Goal: Task Accomplishment & Management: Manage account settings

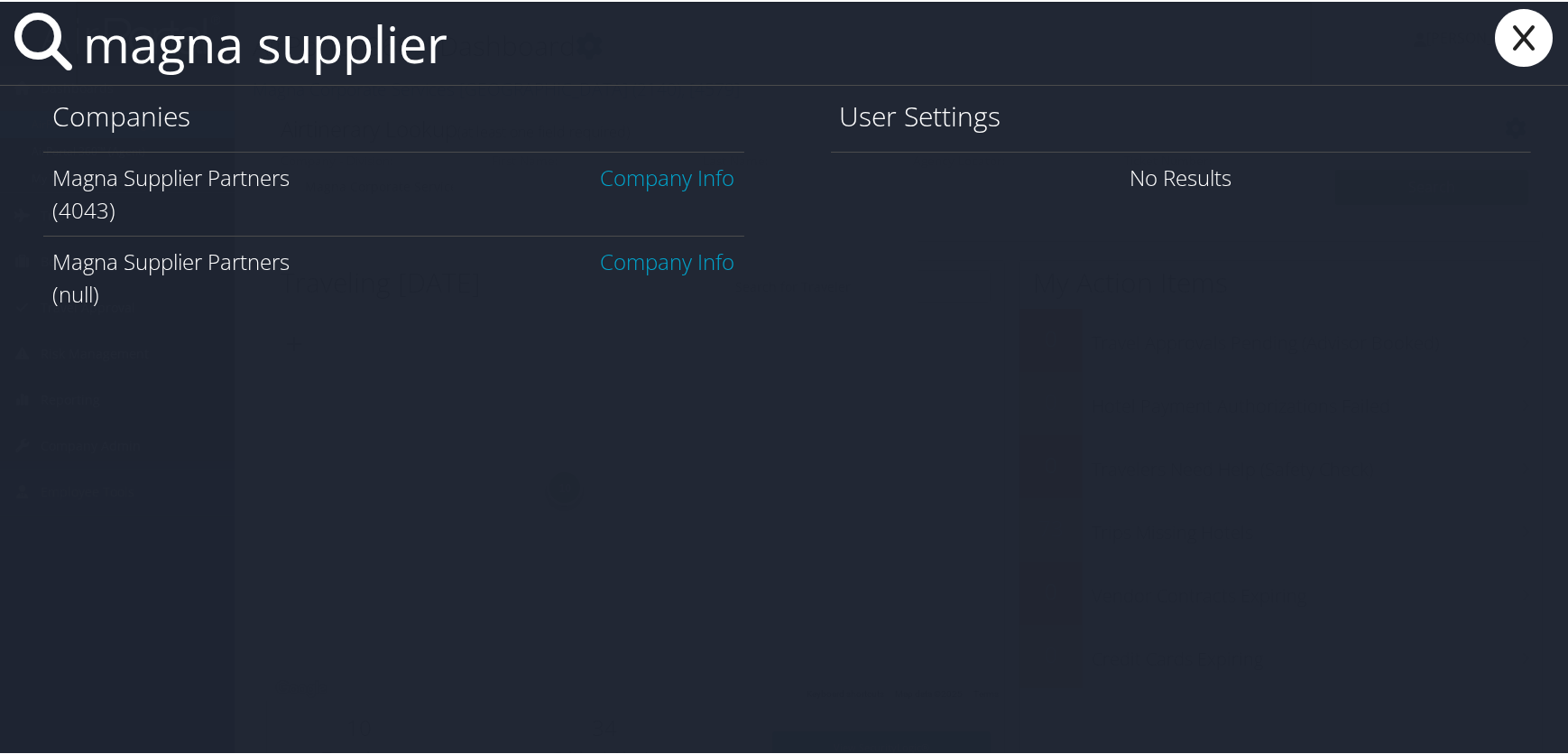
type input "magna supplier"
click at [646, 171] on link "Company Info" at bounding box center [668, 175] width 135 height 30
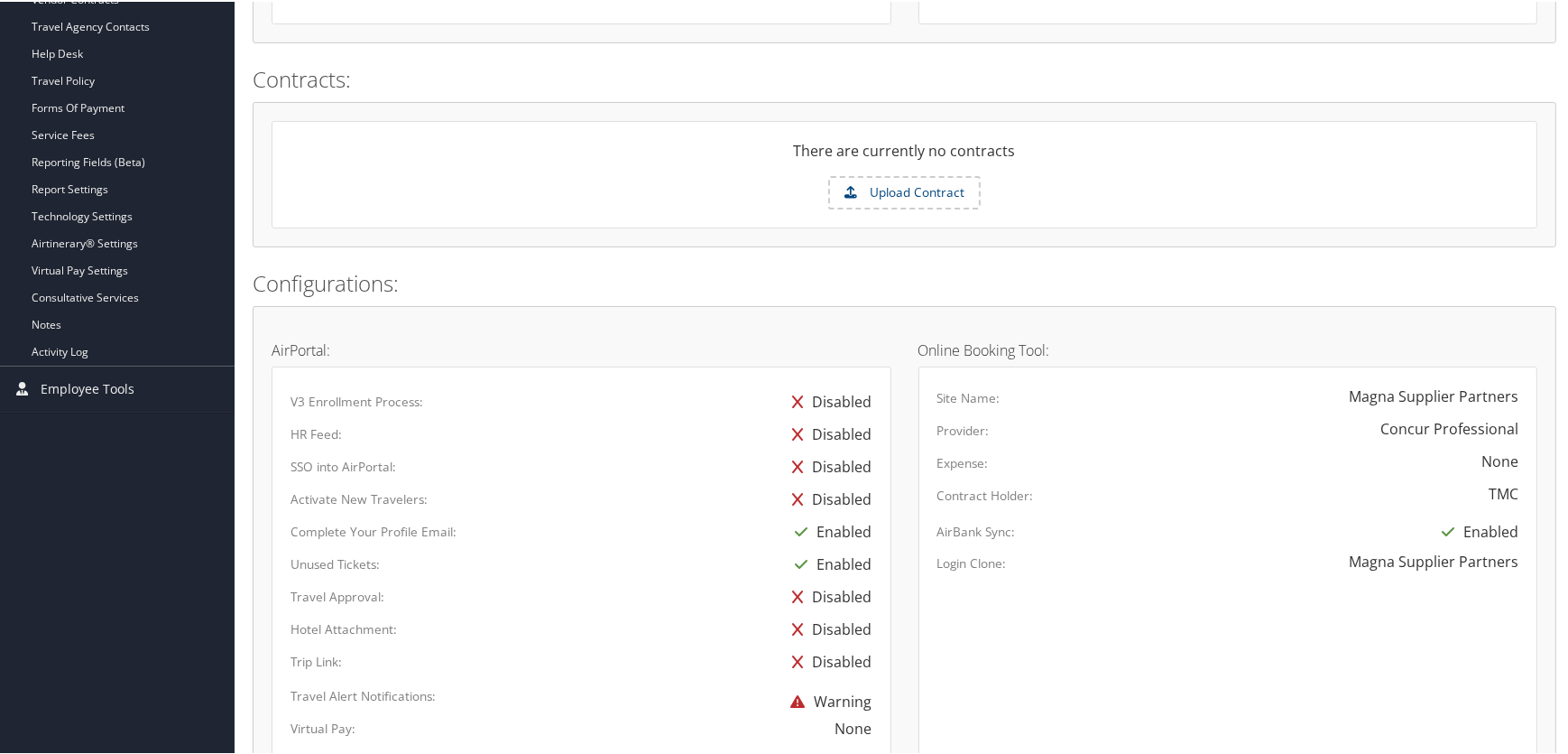
scroll to position [574, 0]
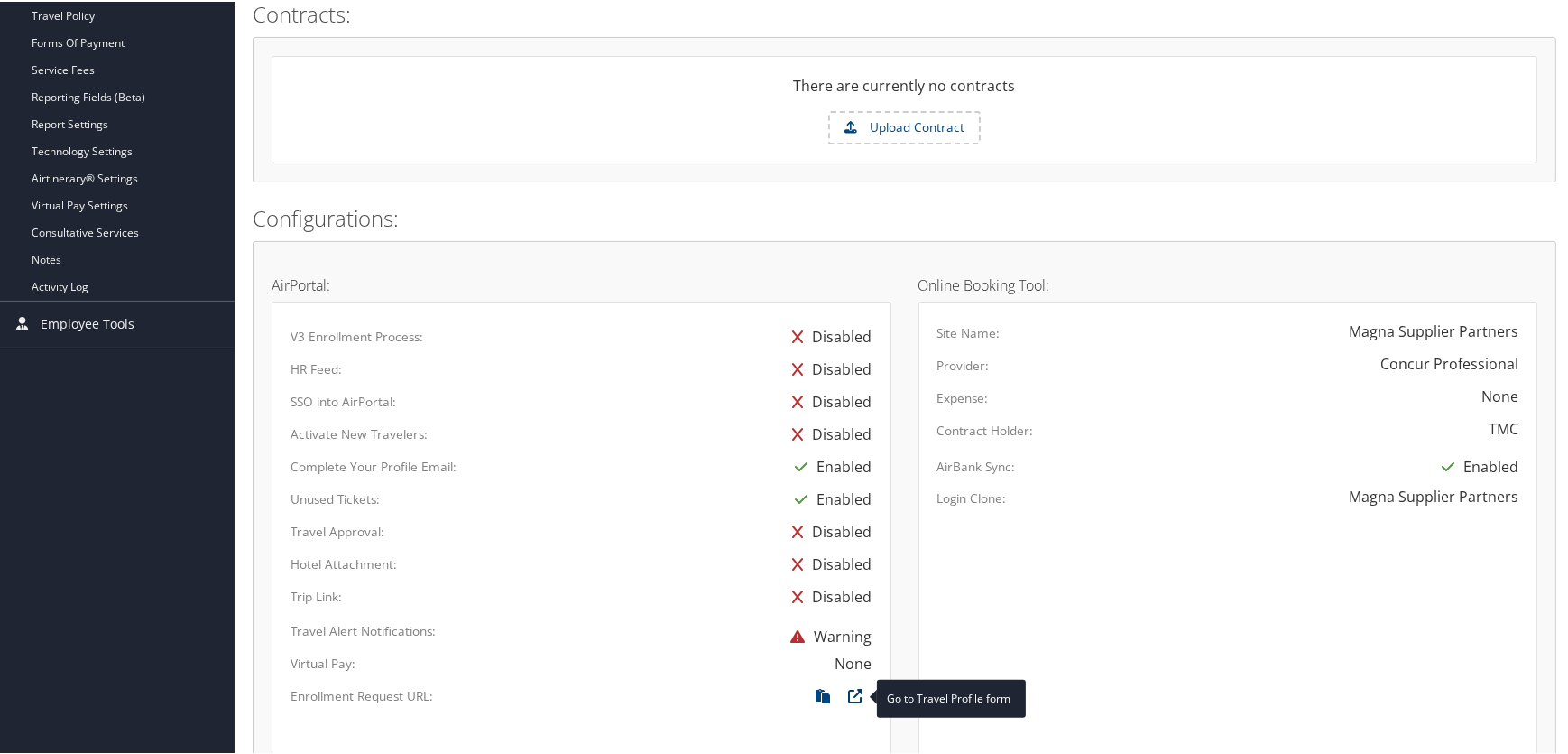
click at [857, 695] on icon at bounding box center [857, 698] width 33 height 24
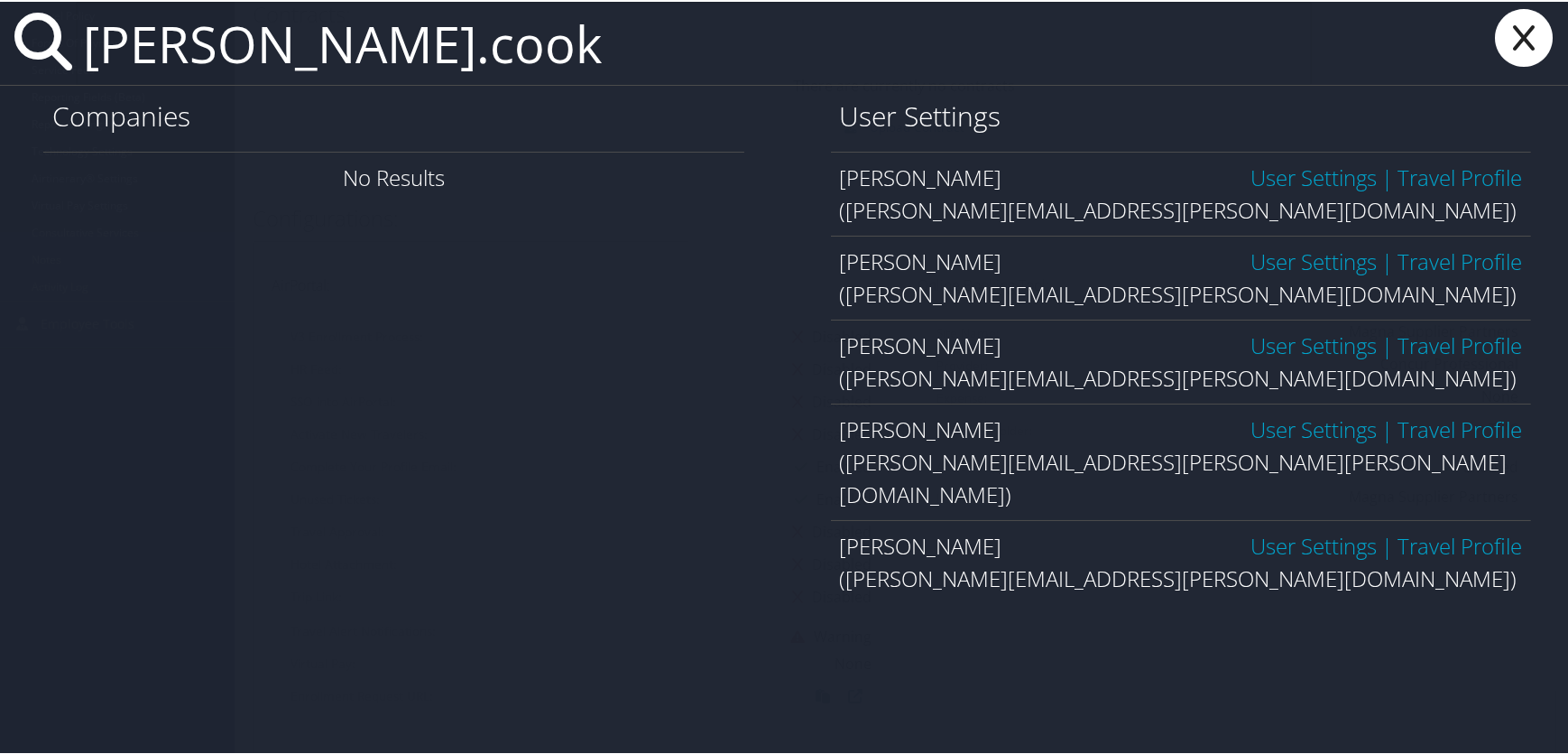
type input "christopher.cook"
click at [1256, 260] on link "User Settings" at bounding box center [1314, 260] width 127 height 30
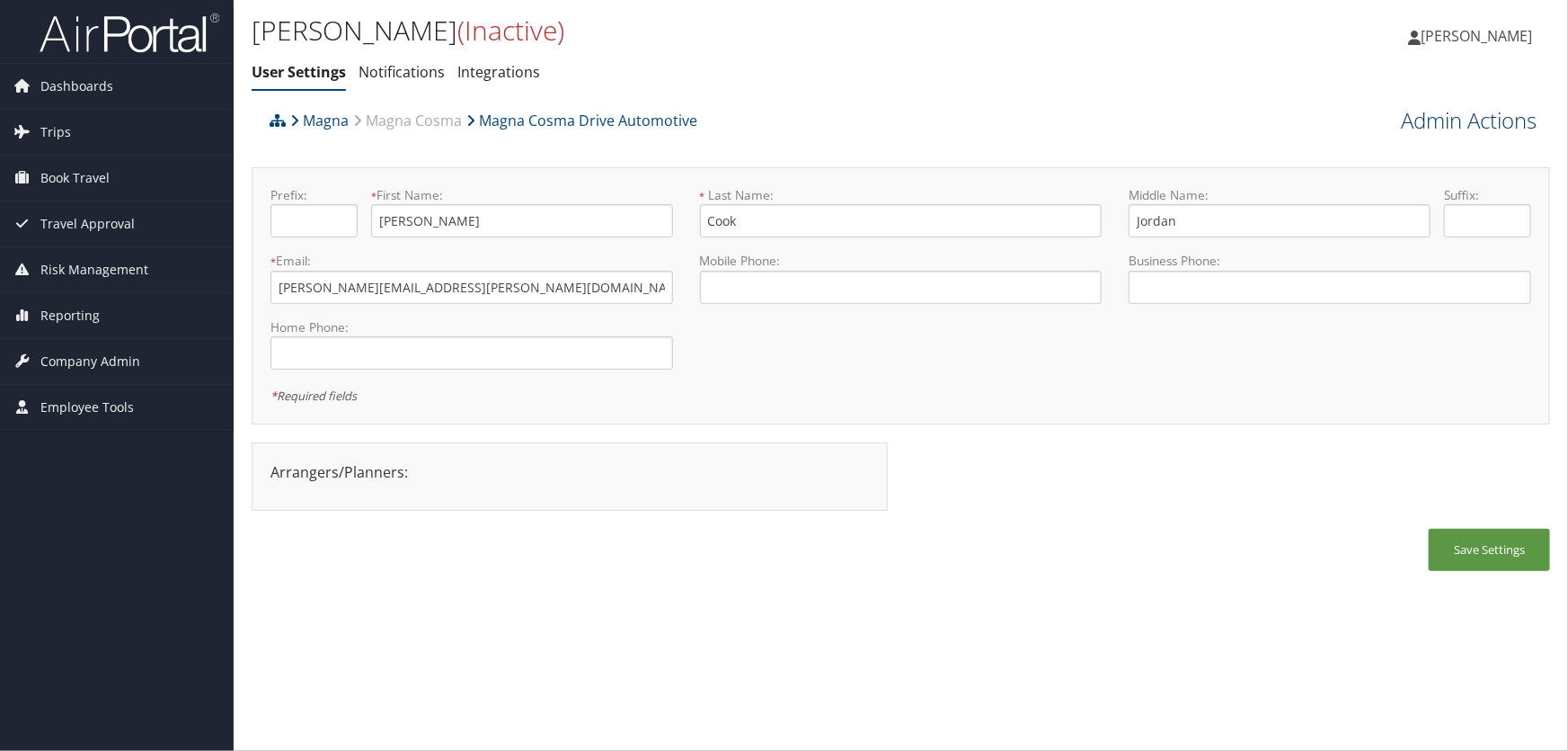
click at [1428, 117] on link "Admin Actions" at bounding box center [1469, 121] width 136 height 31
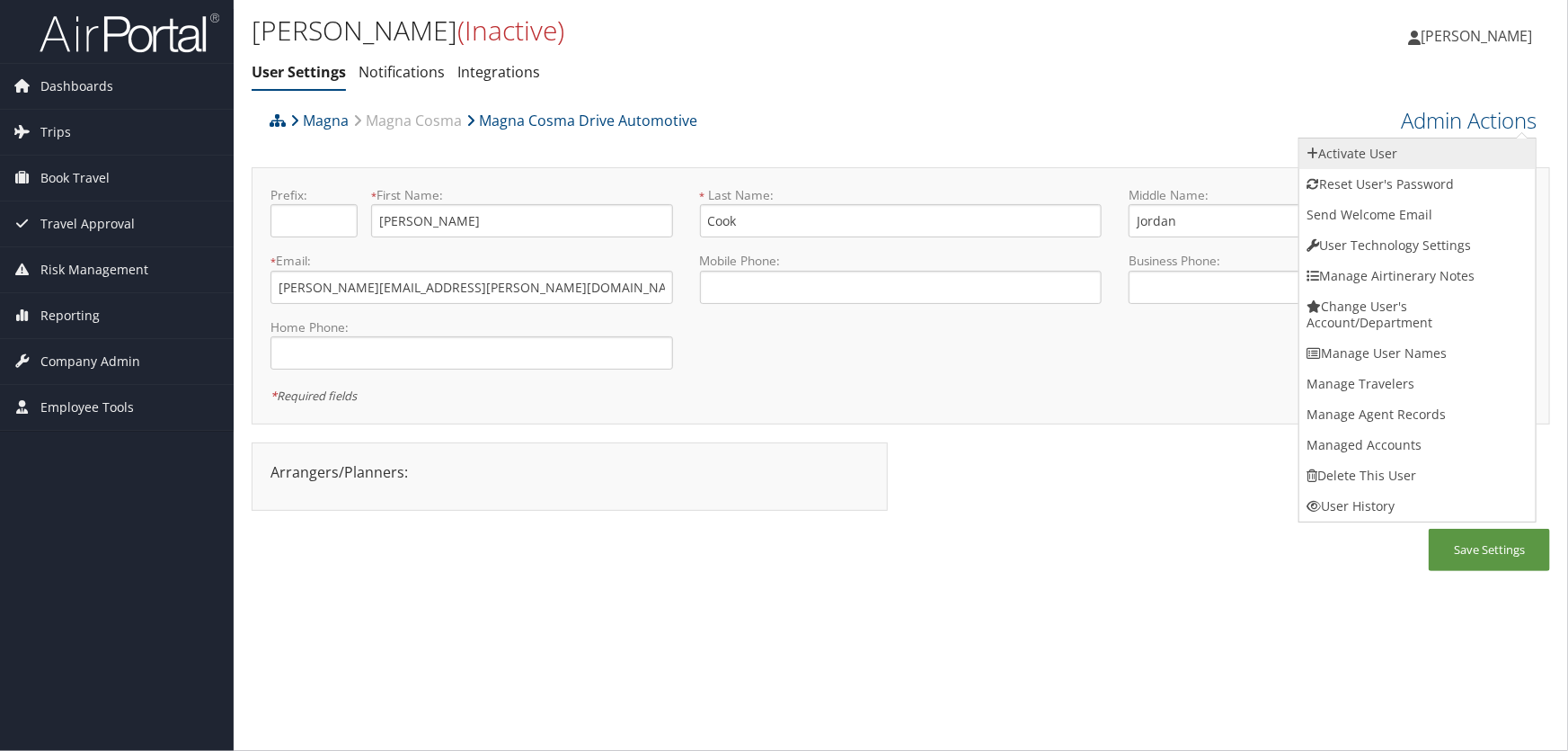
click at [1359, 157] on link "Activate User" at bounding box center [1417, 154] width 237 height 31
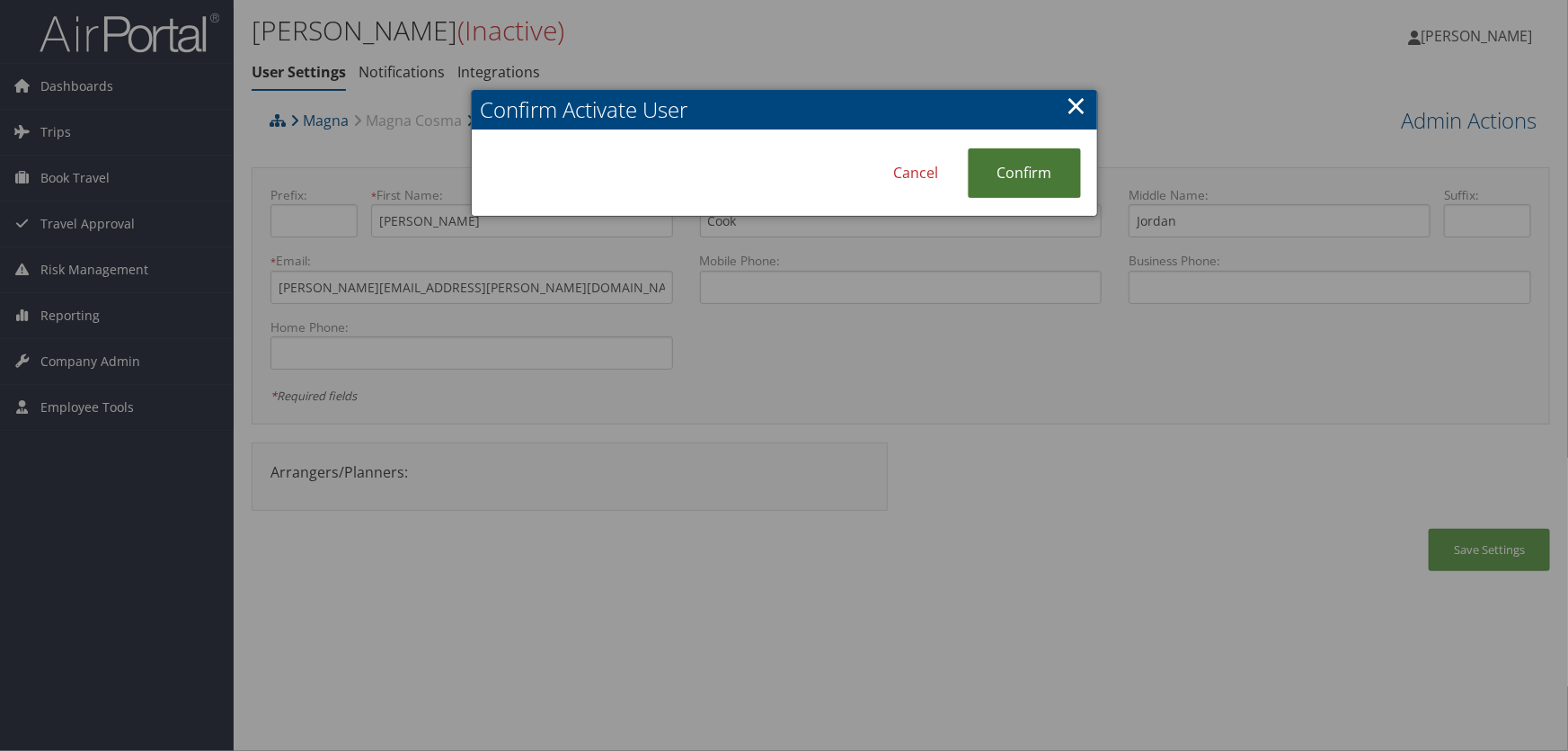
click at [1022, 168] on link "Confirm" at bounding box center [1024, 173] width 113 height 50
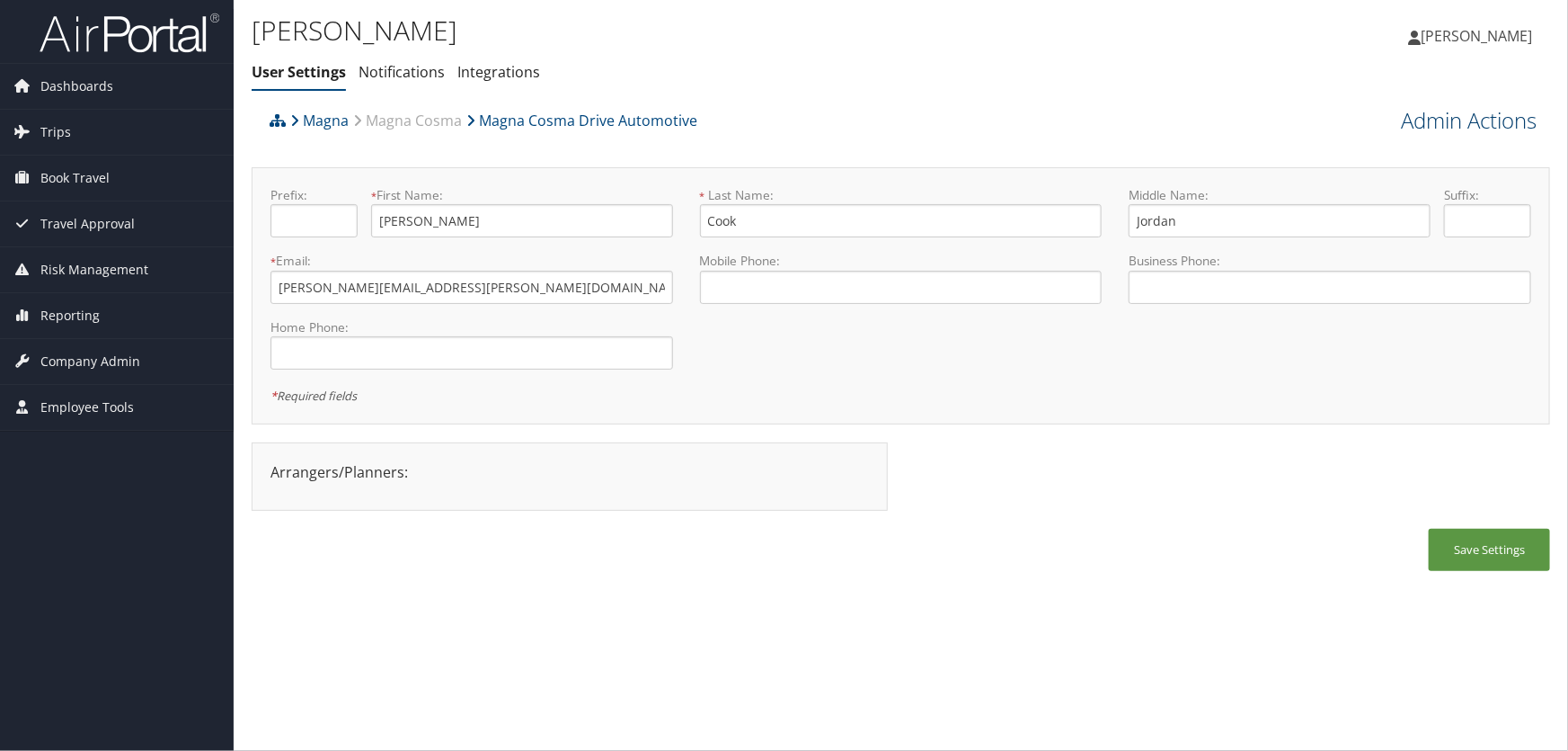
click at [1433, 126] on link "Admin Actions" at bounding box center [1469, 121] width 136 height 31
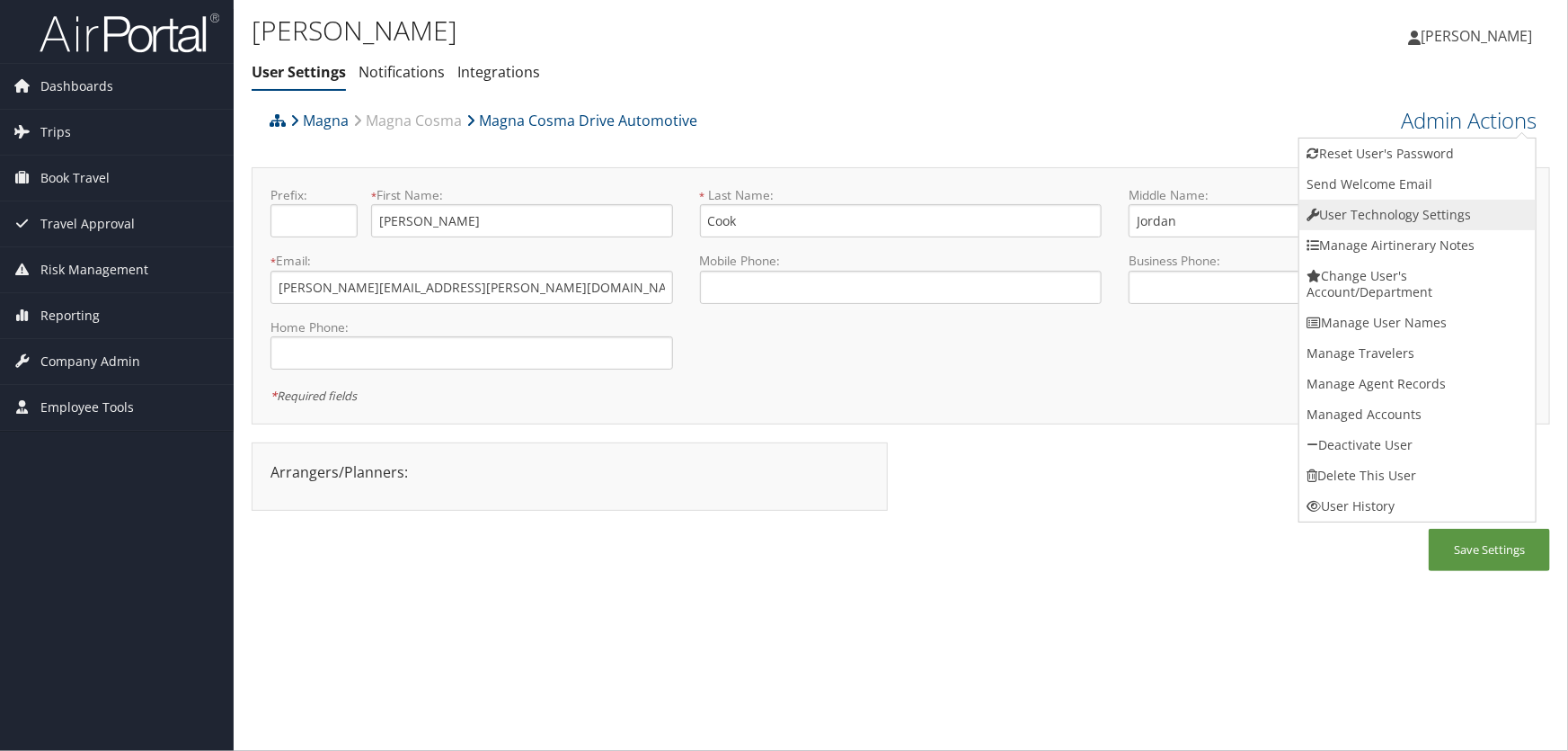
click at [1402, 209] on link "User Technology Settings" at bounding box center [1417, 215] width 237 height 31
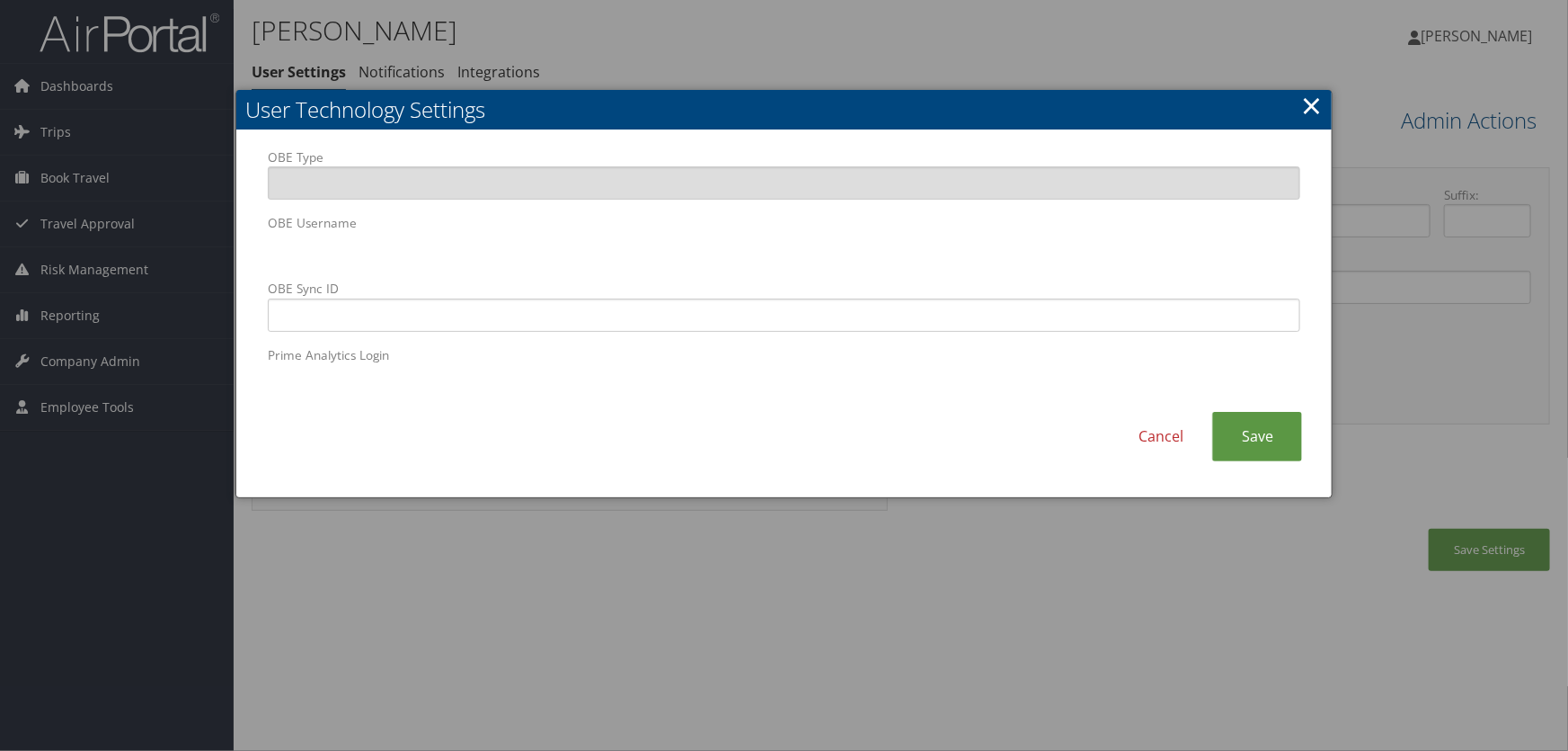
click at [167, 222] on body "Menu Dashboards ► AirPortal 360™ (Manager) AirPortal 360™ (Agent) My Travel Das…" at bounding box center [784, 376] width 1568 height 751
click at [631, 310] on input "OBE Sync ID" at bounding box center [784, 315] width 1034 height 34
paste input "christopher.cook@magna.hmhf"
type input "christopher.cook@magna.hmhf"
click at [1252, 426] on link "Save" at bounding box center [1257, 436] width 90 height 50
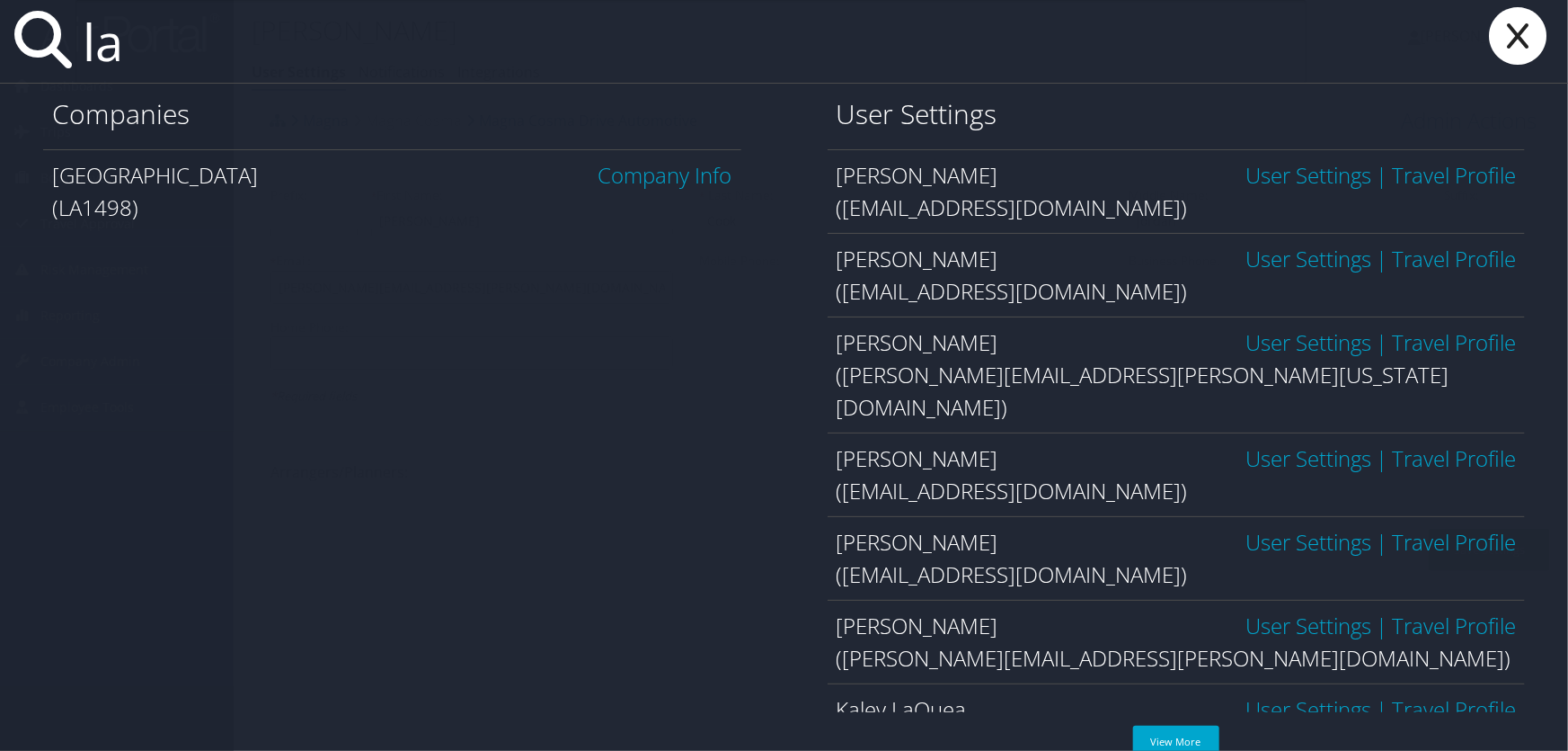
type input "l"
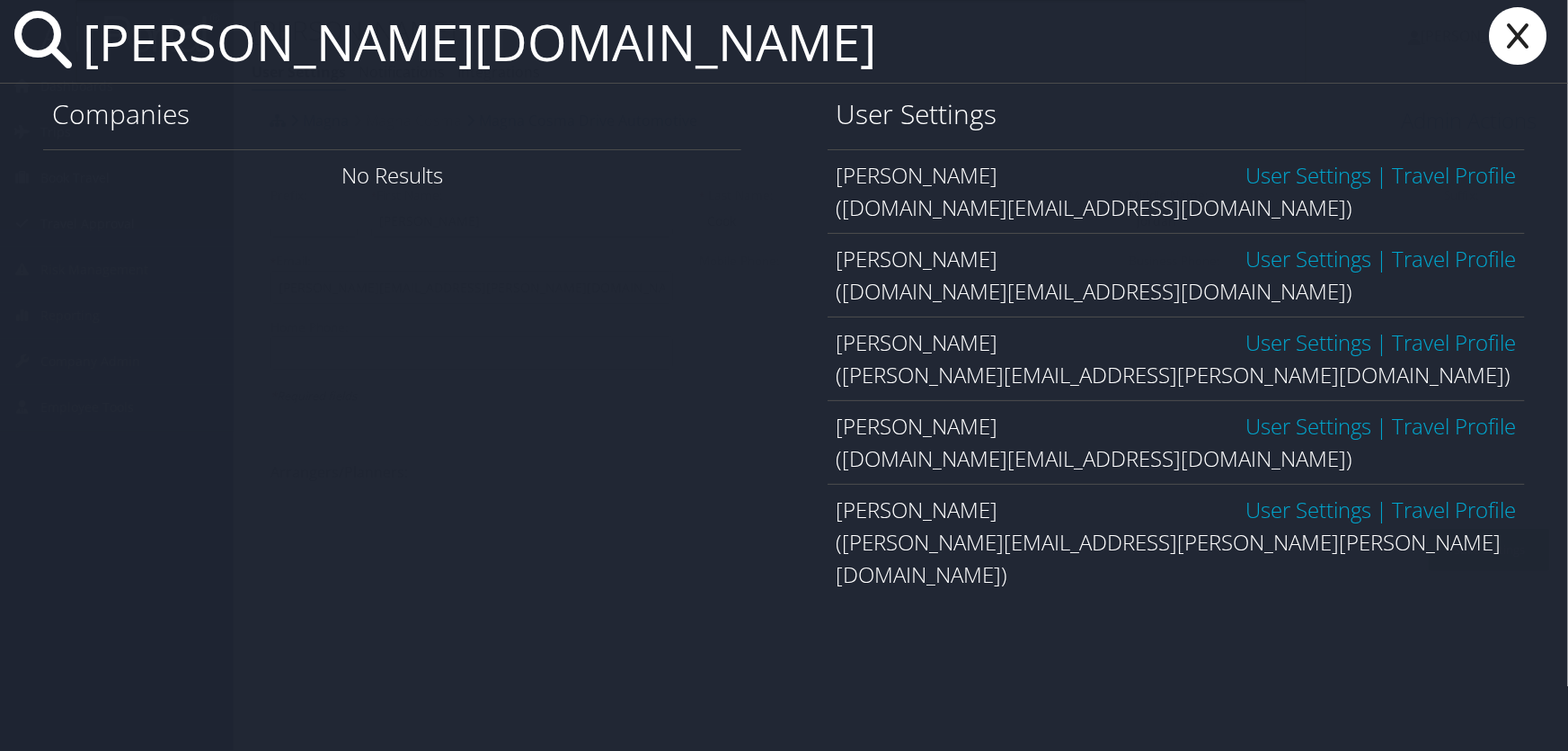
type input "nicole.black"
click at [1258, 173] on link "User Settings" at bounding box center [1309, 174] width 126 height 30
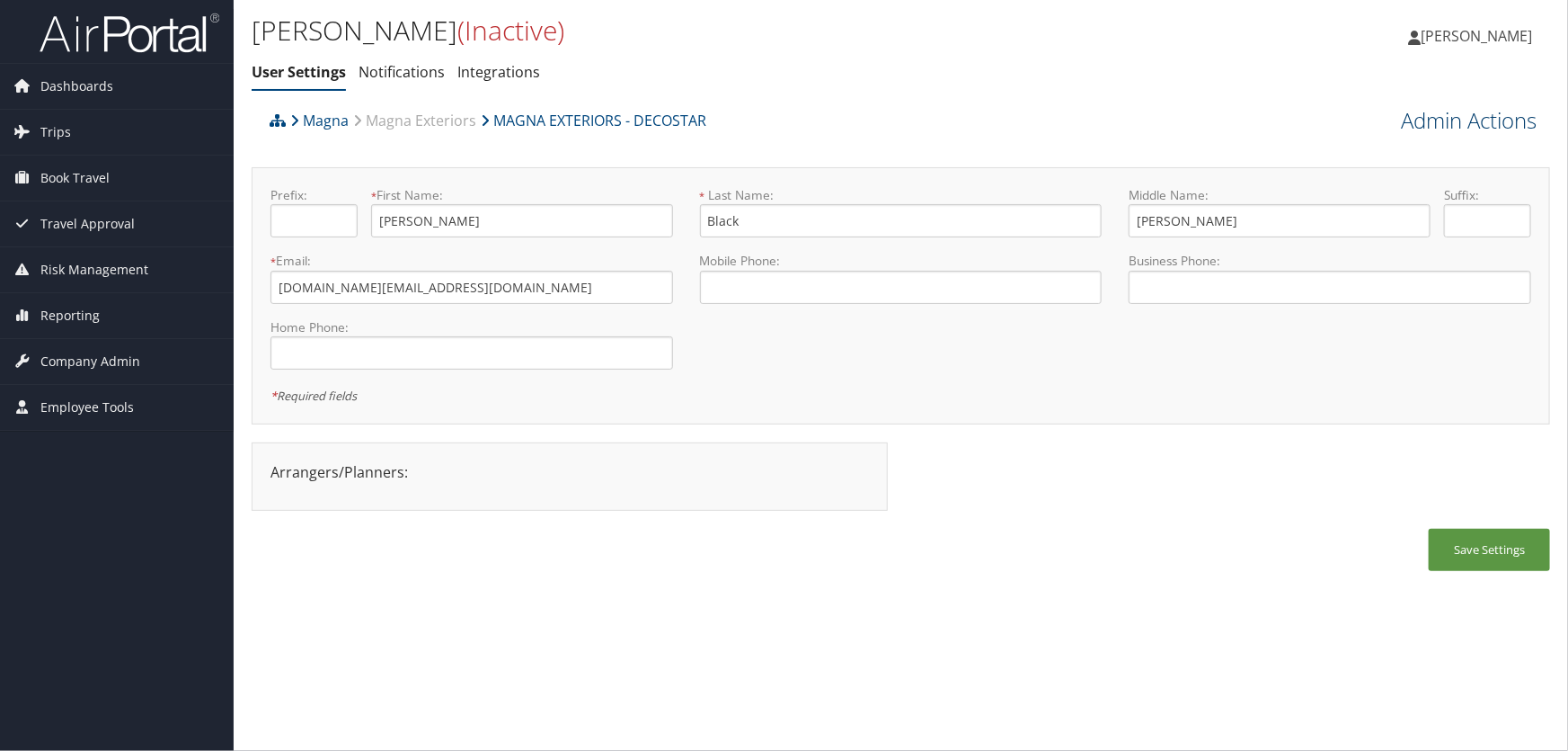
click at [1425, 126] on link "Admin Actions" at bounding box center [1469, 121] width 136 height 31
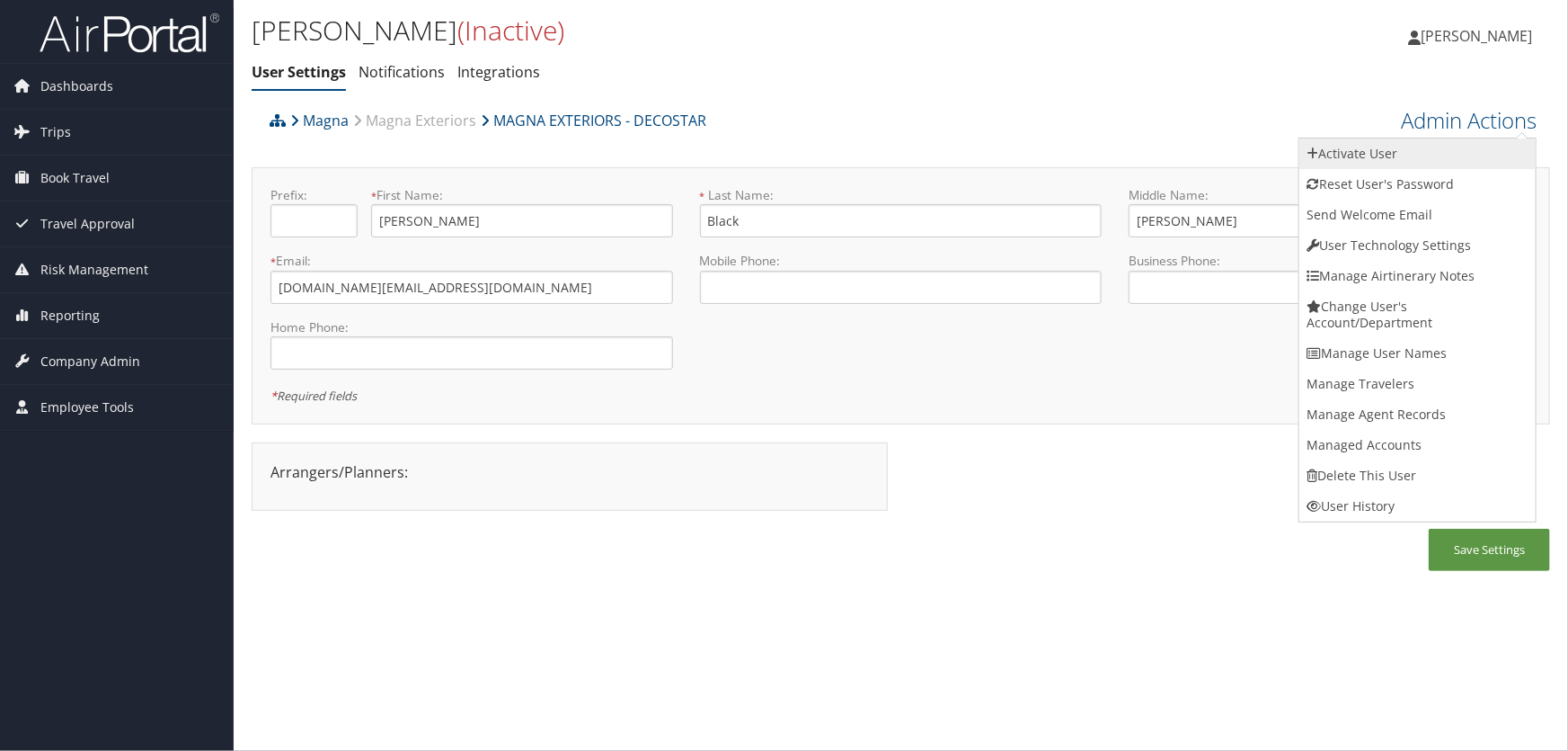
click at [1346, 152] on link "Activate User" at bounding box center [1417, 154] width 237 height 31
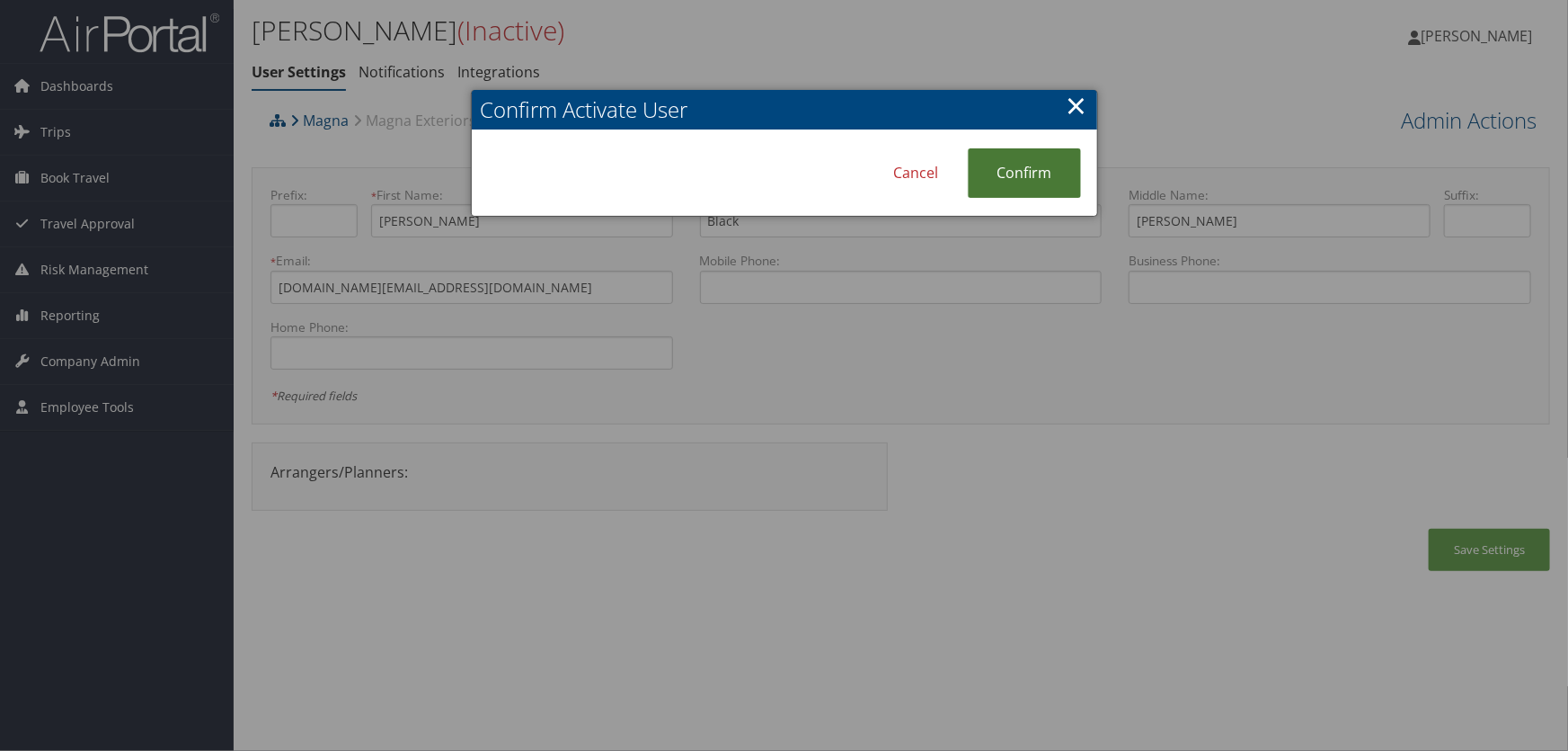
click at [1033, 180] on link "Confirm" at bounding box center [1024, 173] width 113 height 50
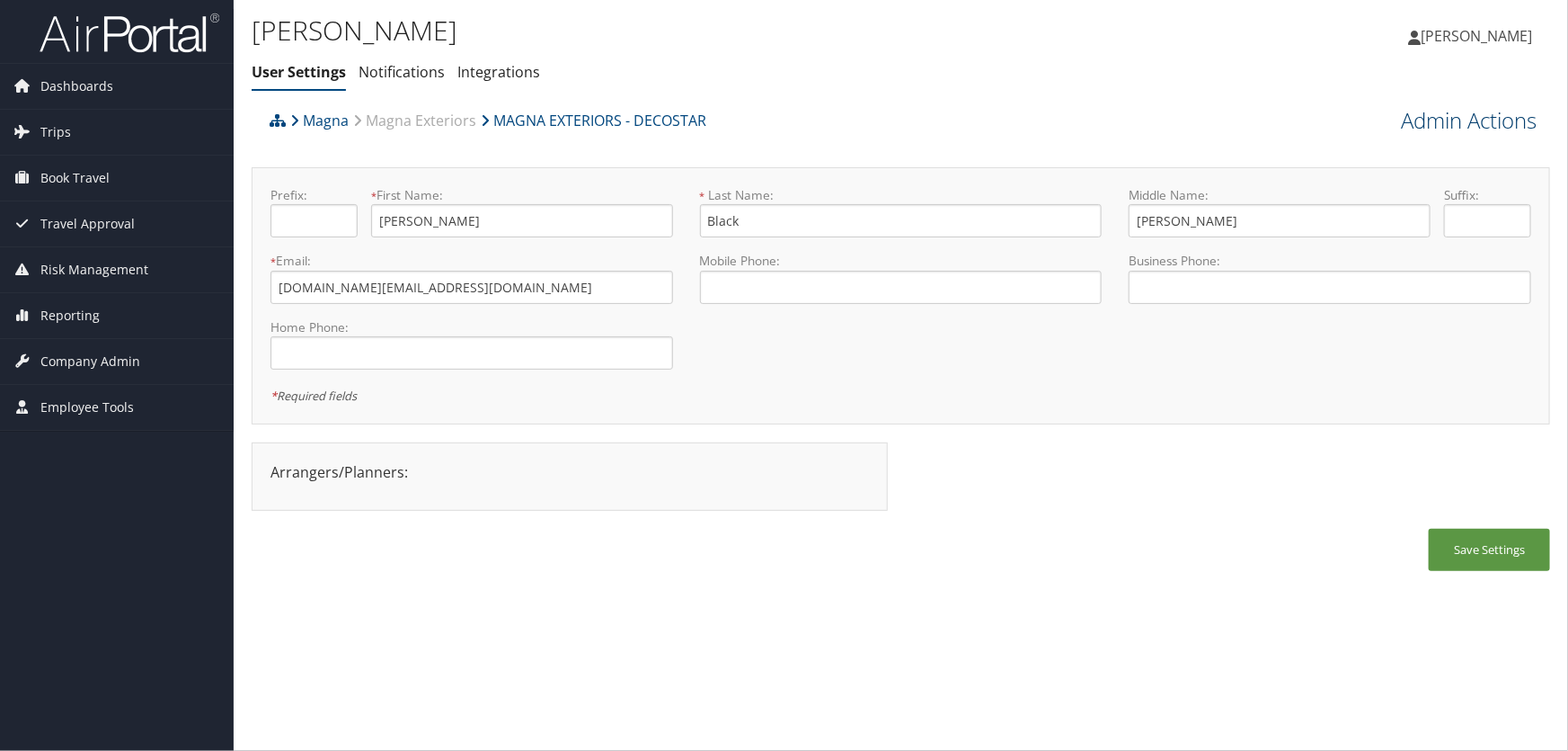
click at [1443, 117] on link "Admin Actions" at bounding box center [1469, 121] width 136 height 31
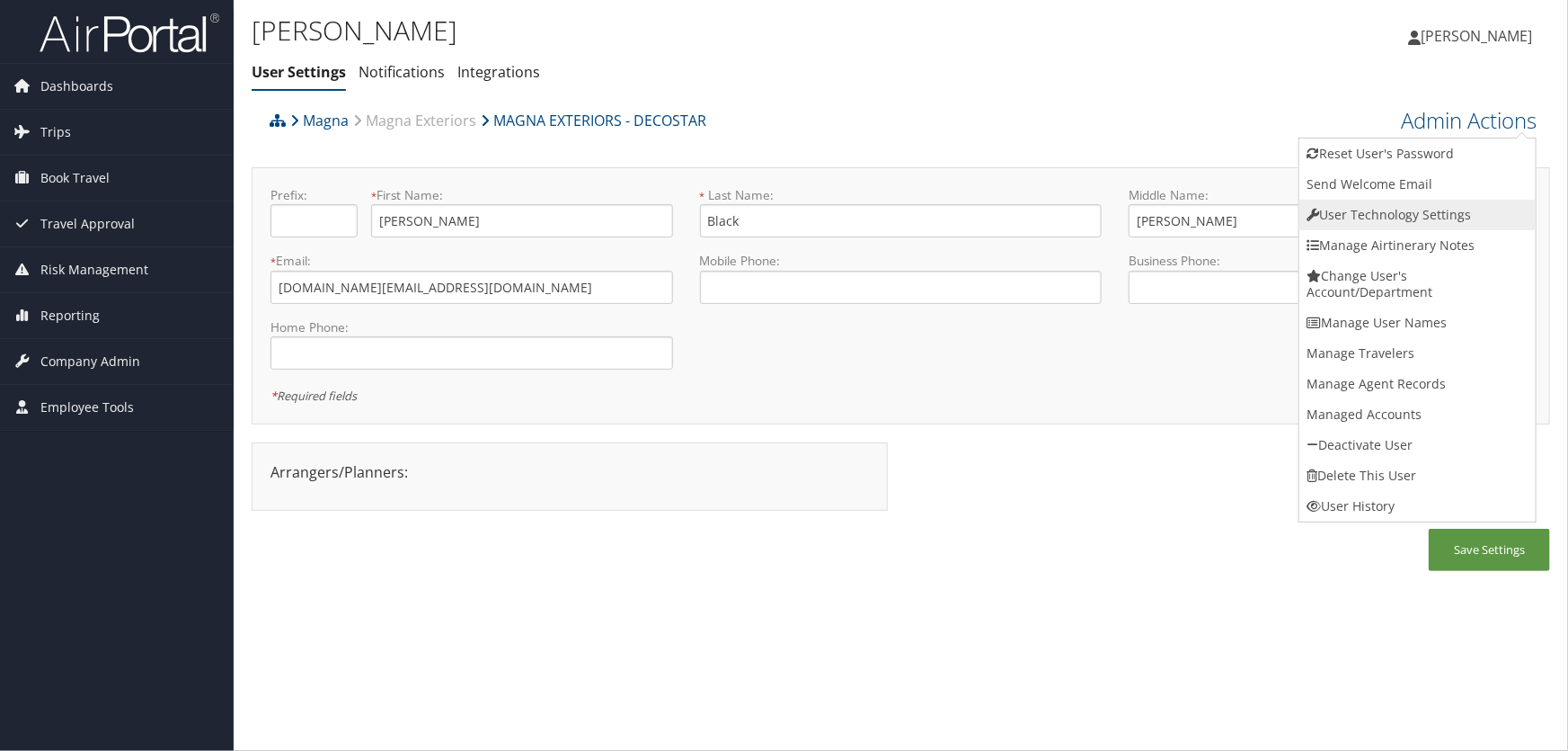
click at [1368, 220] on link "User Technology Settings" at bounding box center [1417, 215] width 237 height 31
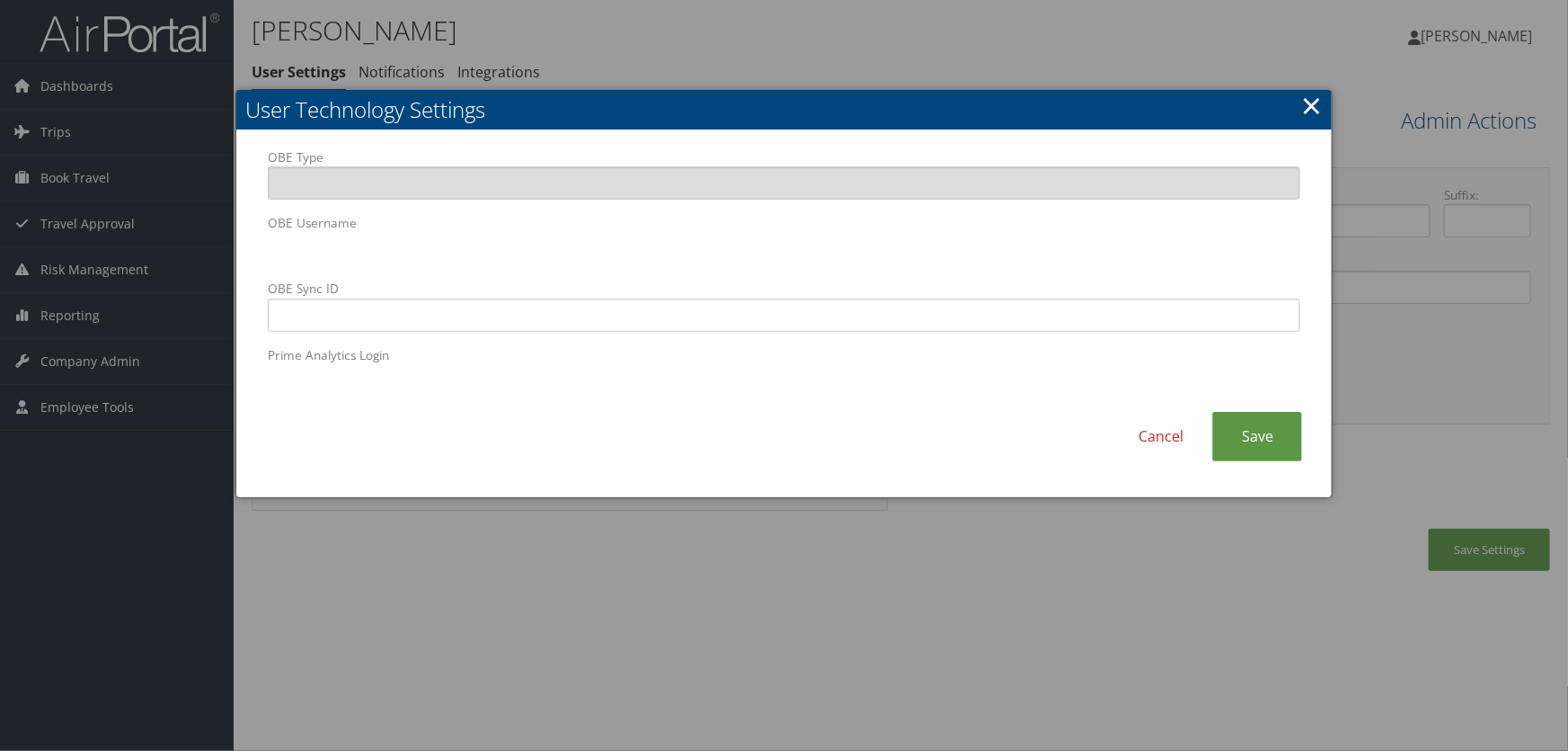
click at [0, 217] on body "Menu Dashboards ► AirPortal 360™ (Manager) AirPortal 360™ (Agent) My Travel Das…" at bounding box center [784, 376] width 1568 height 751
click at [660, 311] on input "OBE Sync ID" at bounding box center [784, 315] width 1034 height 34
paste input "nicole.black@magna.hmhf"
type input "nicole.black@magna.hmhf"
click at [1248, 440] on link "Save" at bounding box center [1257, 436] width 90 height 50
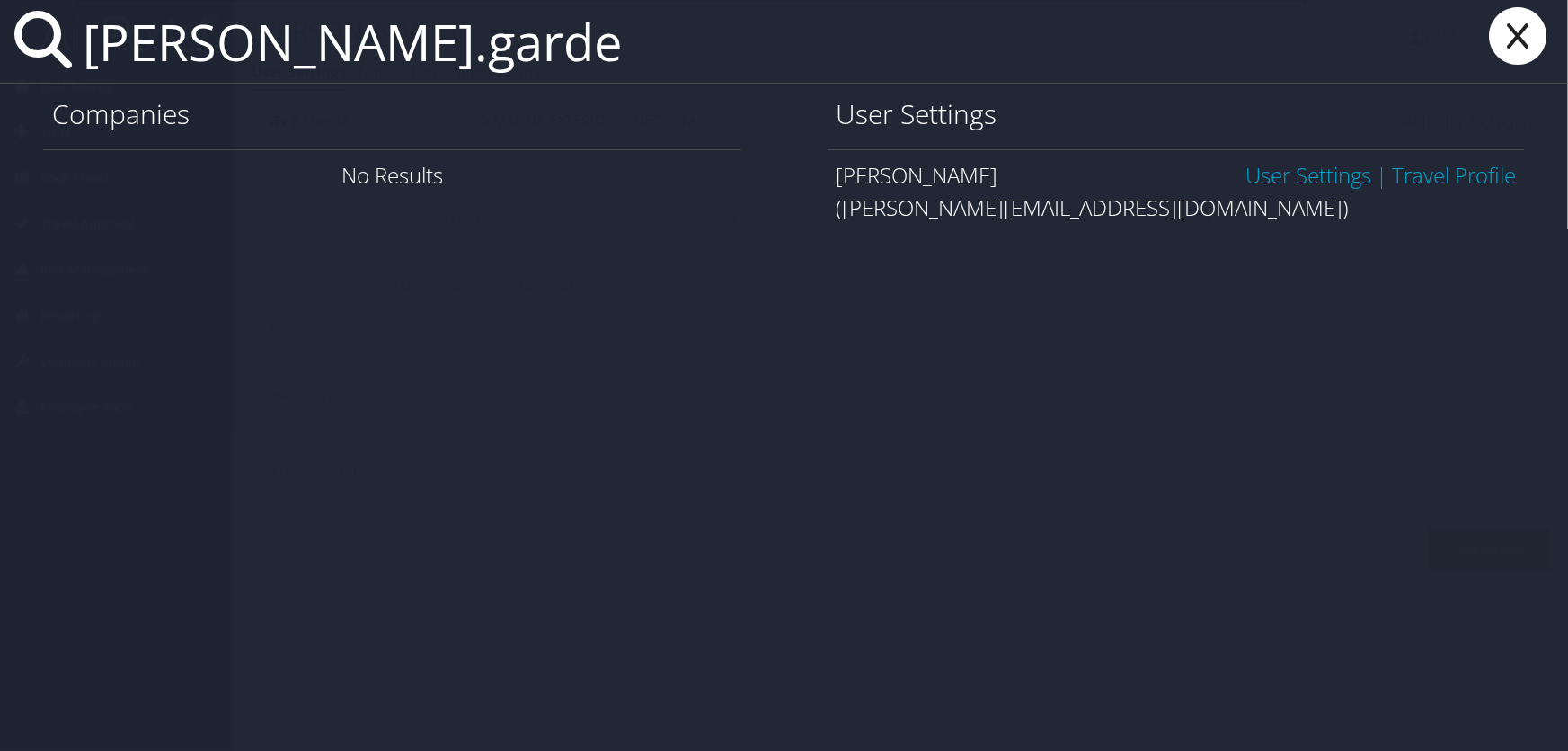
type input "shubham.garde"
click at [1292, 175] on link "User Settings" at bounding box center [1309, 174] width 126 height 30
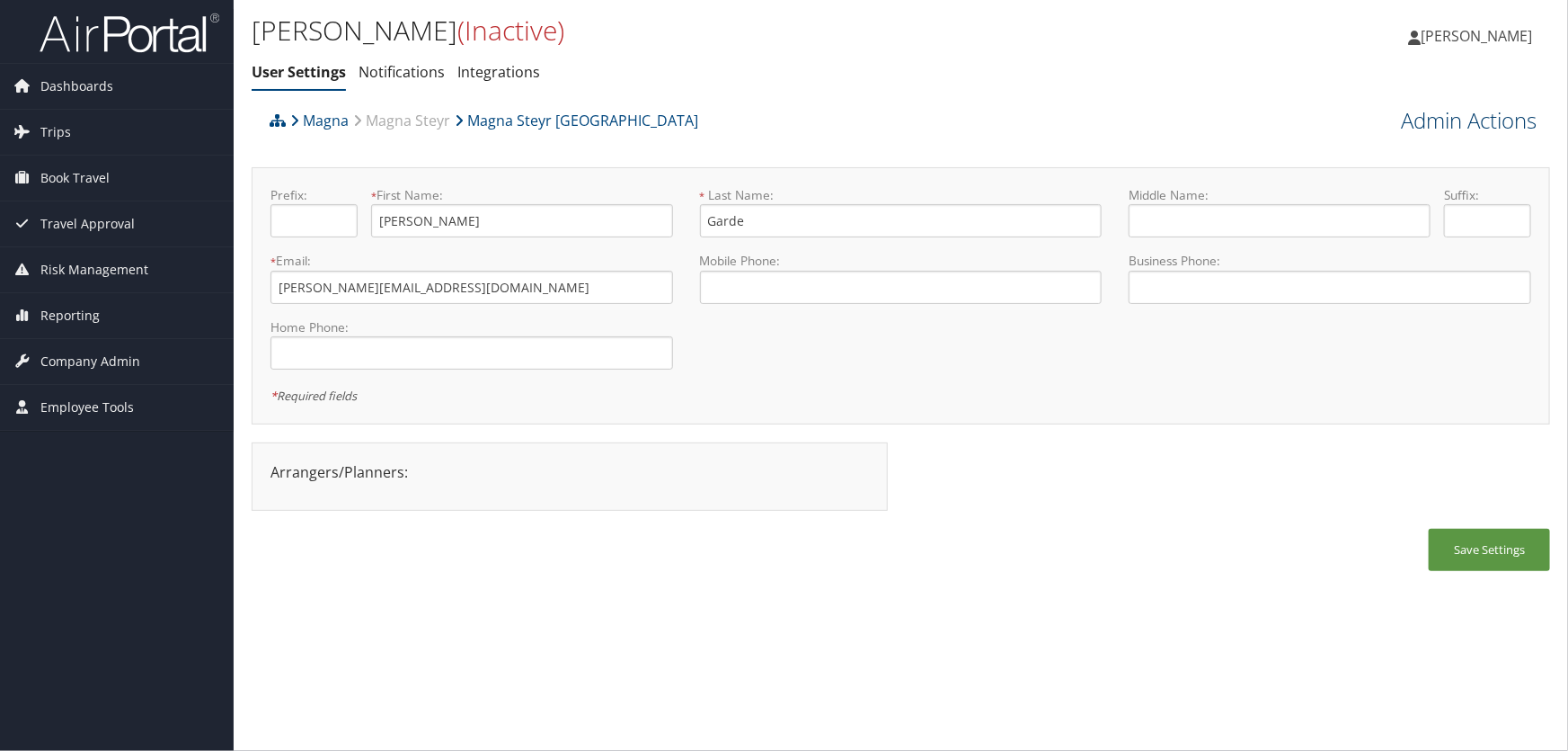
click at [1432, 118] on link "Admin Actions" at bounding box center [1469, 121] width 136 height 31
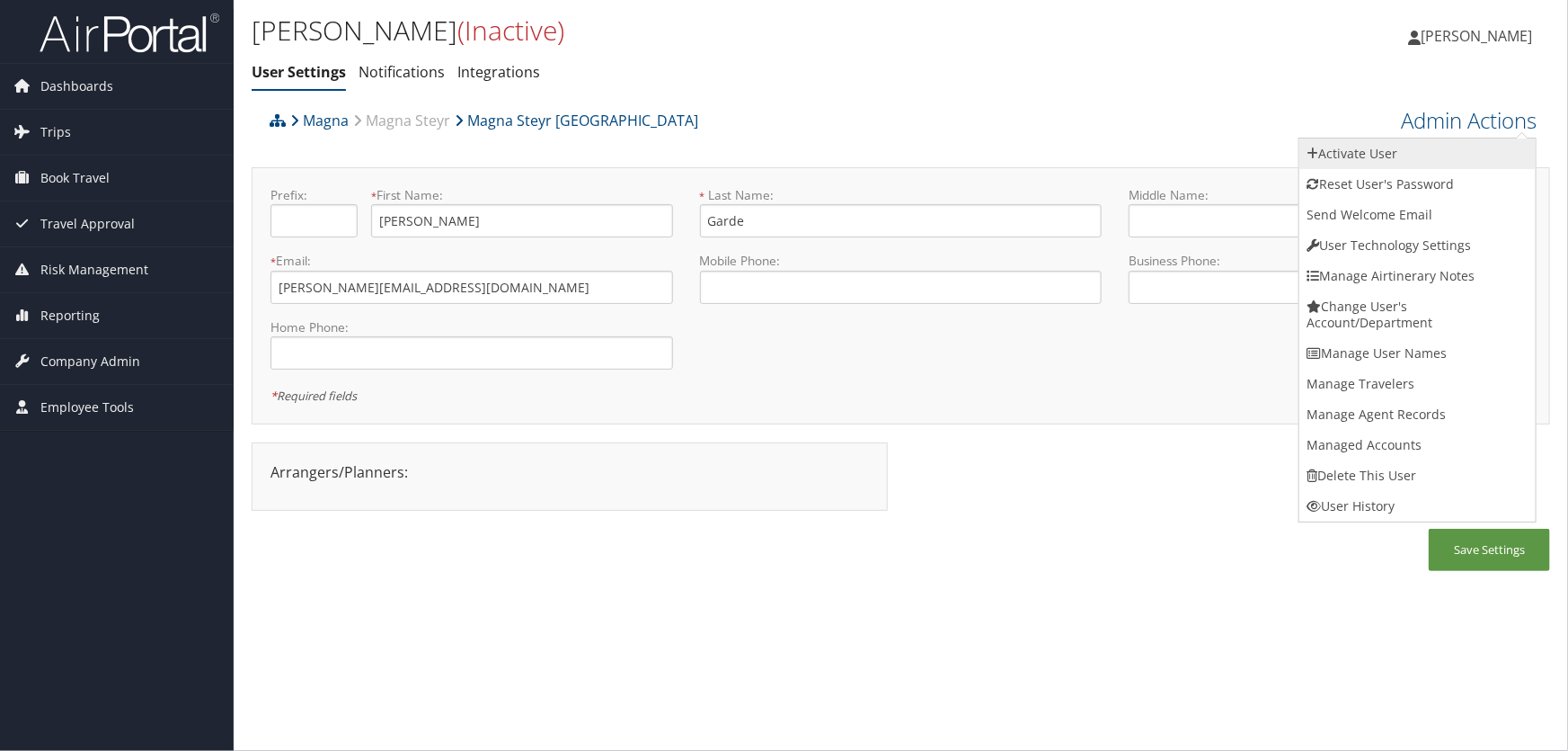
click at [1332, 158] on link "Activate User" at bounding box center [1417, 154] width 237 height 31
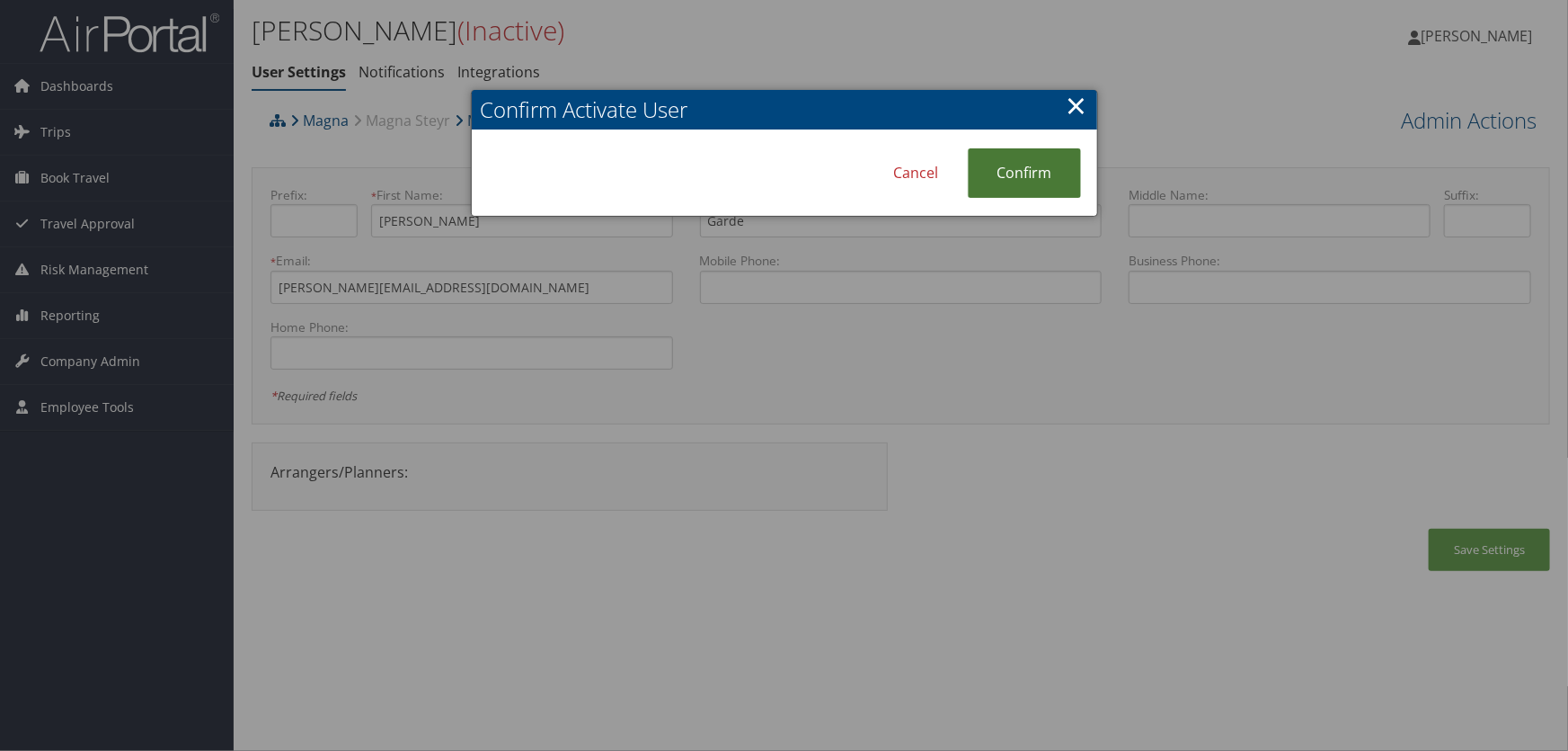
click at [1029, 178] on link "Confirm" at bounding box center [1024, 173] width 113 height 50
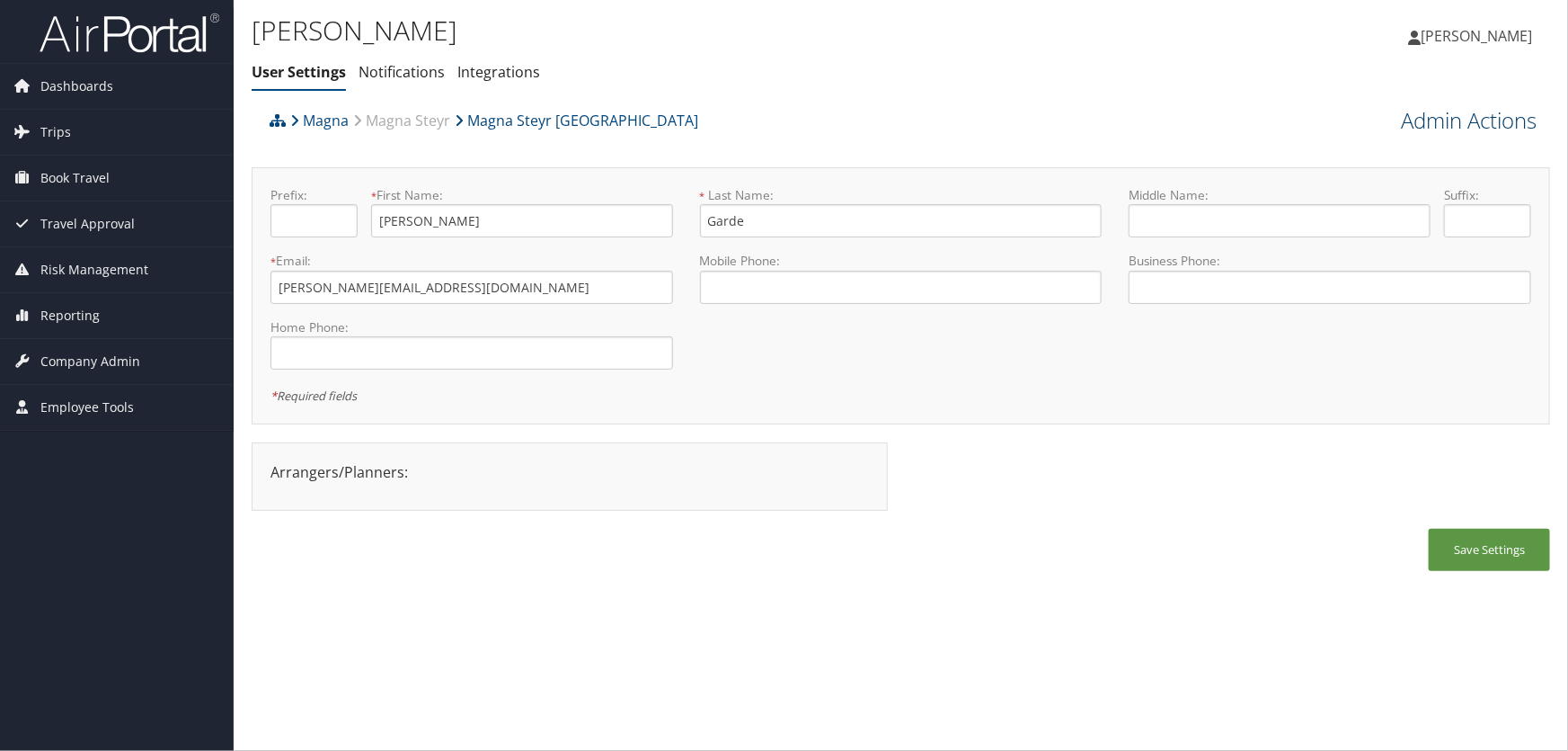
click at [1446, 122] on link "Admin Actions" at bounding box center [1469, 121] width 136 height 31
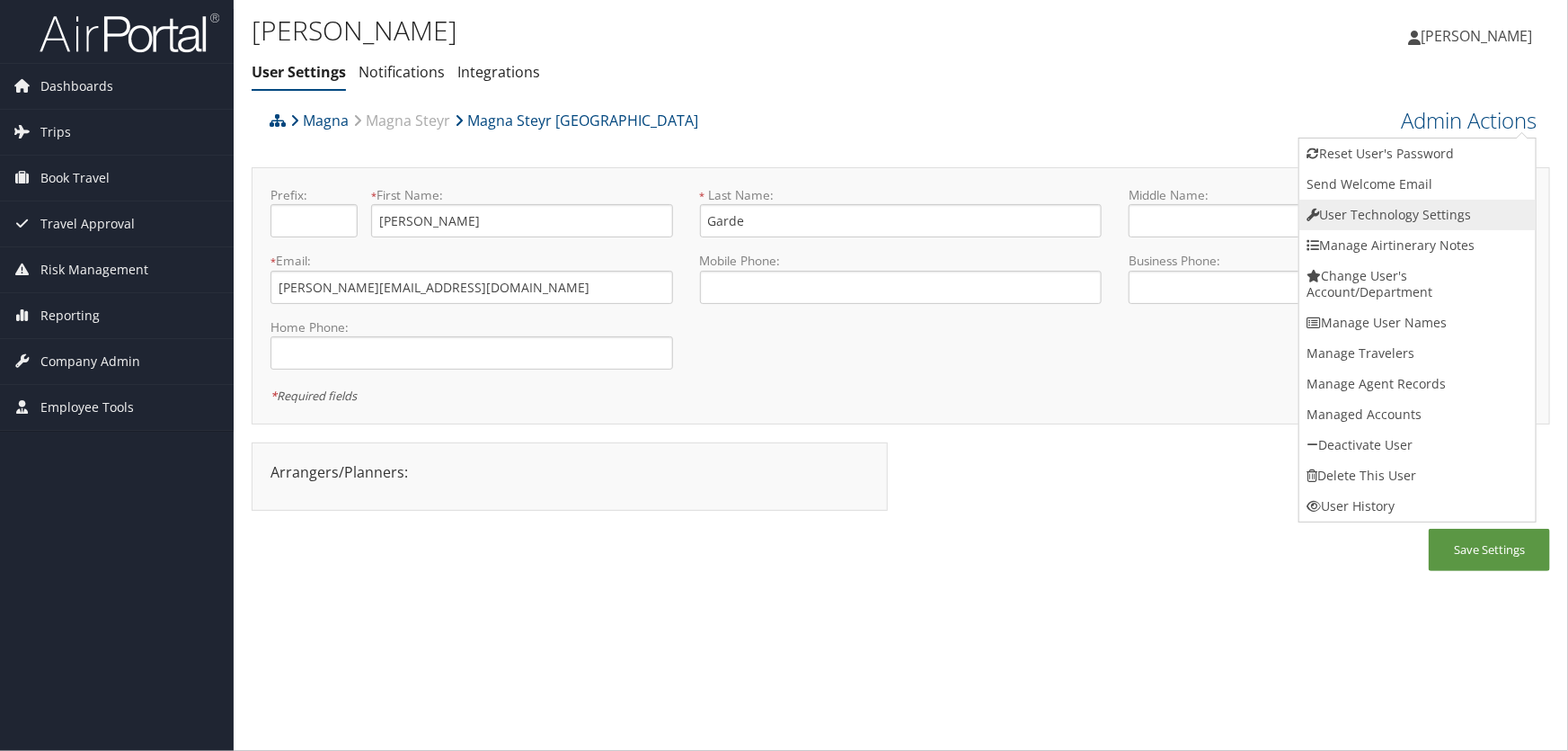
click at [1350, 217] on link "User Technology Settings" at bounding box center [1417, 215] width 237 height 31
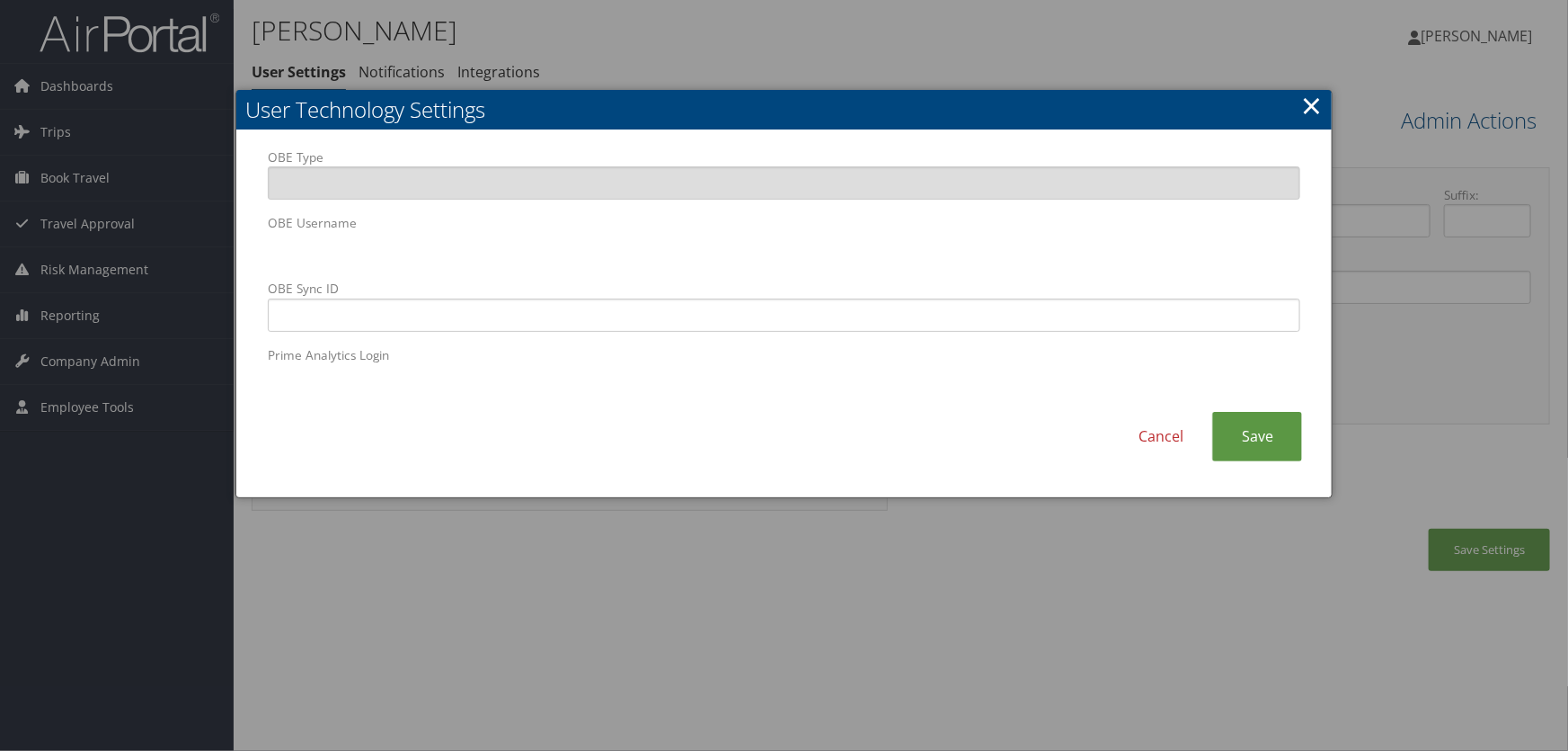
click at [67, 229] on body "Menu Dashboards ► AirPortal 360™ (Manager) AirPortal 360™ (Agent) My Travel Das…" at bounding box center [784, 376] width 1568 height 751
click at [611, 311] on input "OBE Sync ID" at bounding box center [784, 315] width 1034 height 34
paste input "shubham.garde@magna.hmhf"
type input "shubham.garde@magna.hmhf"
click at [1251, 440] on link "Save" at bounding box center [1257, 436] width 90 height 50
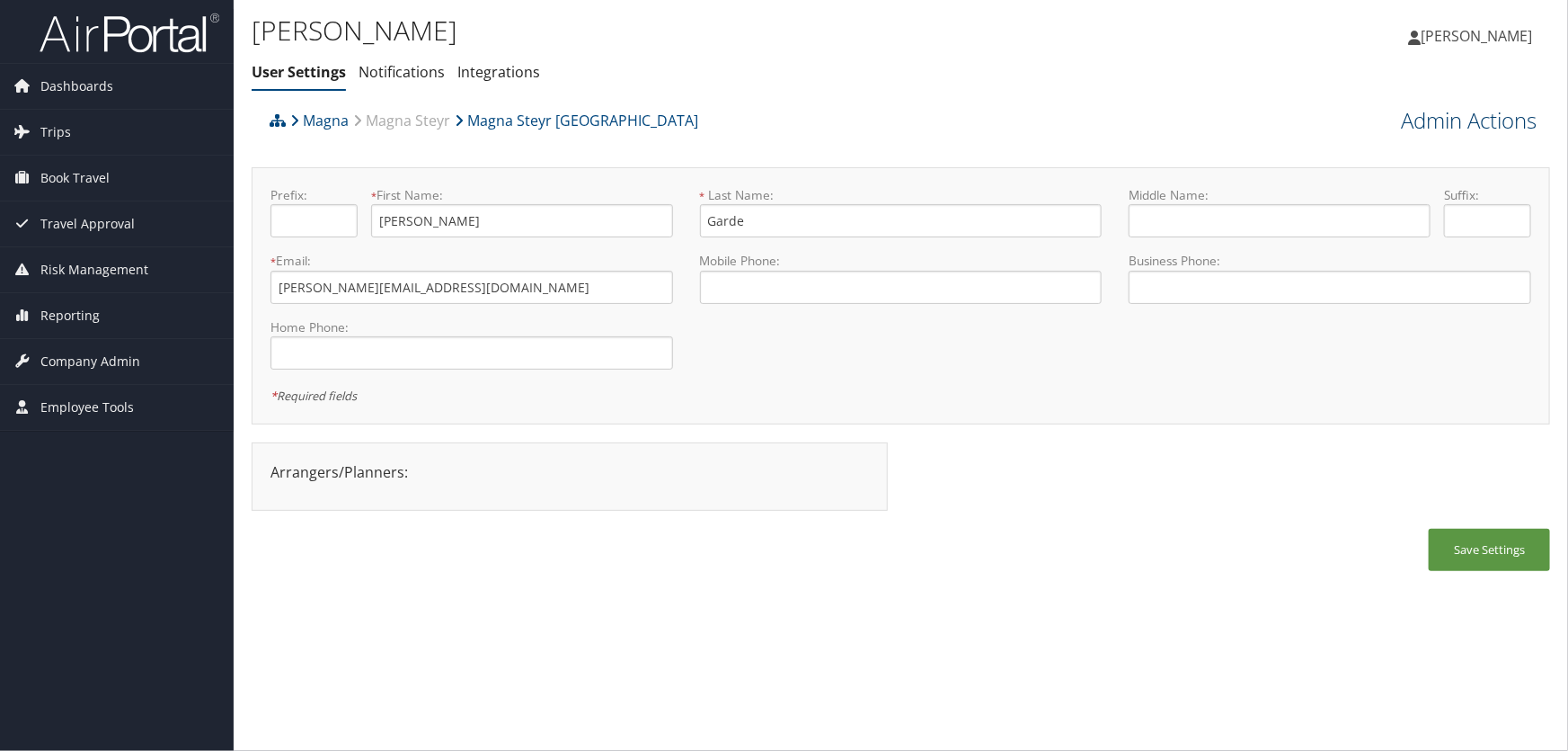
click at [1445, 117] on link "Admin Actions" at bounding box center [1469, 121] width 136 height 31
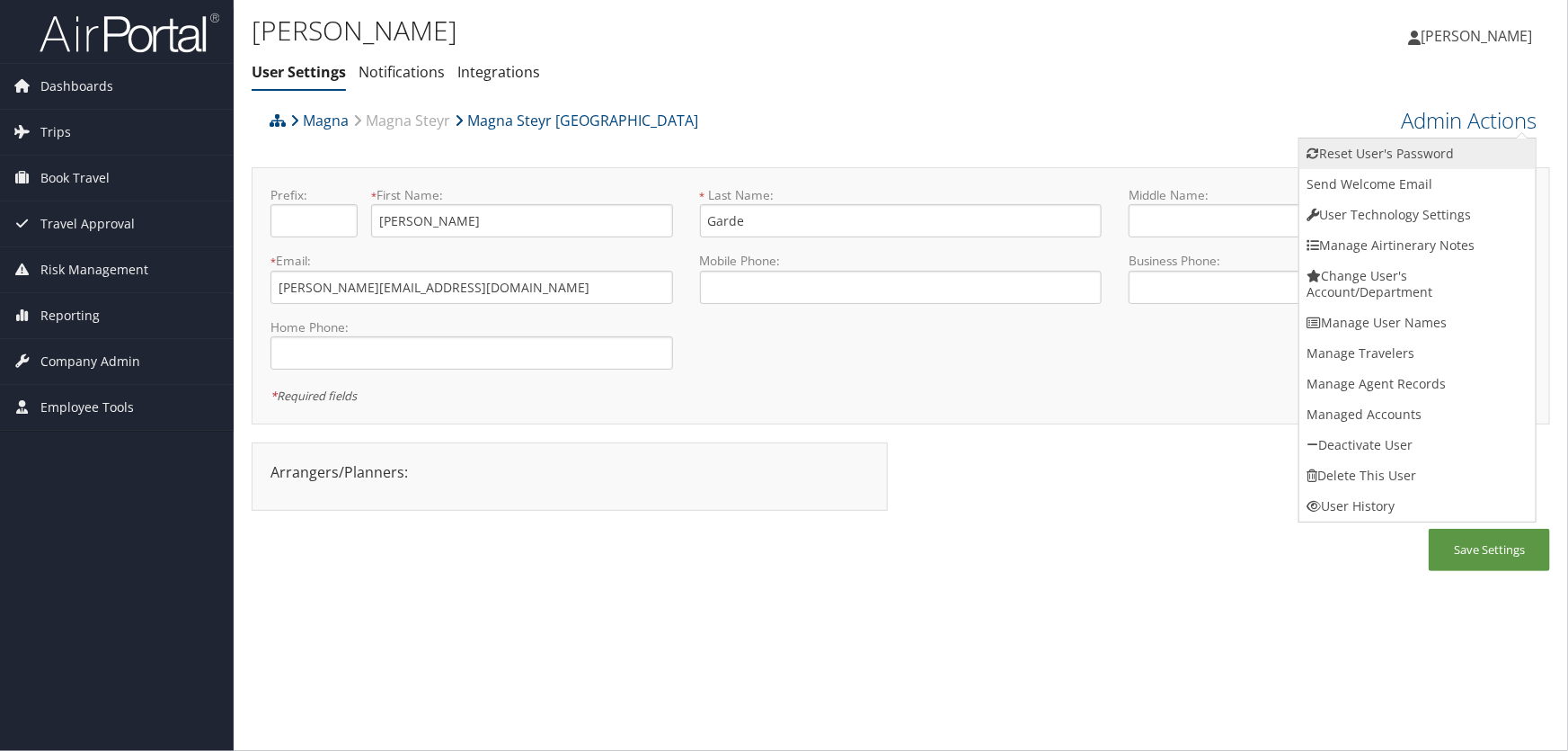
click at [1376, 150] on link "Reset User's Password" at bounding box center [1417, 154] width 237 height 31
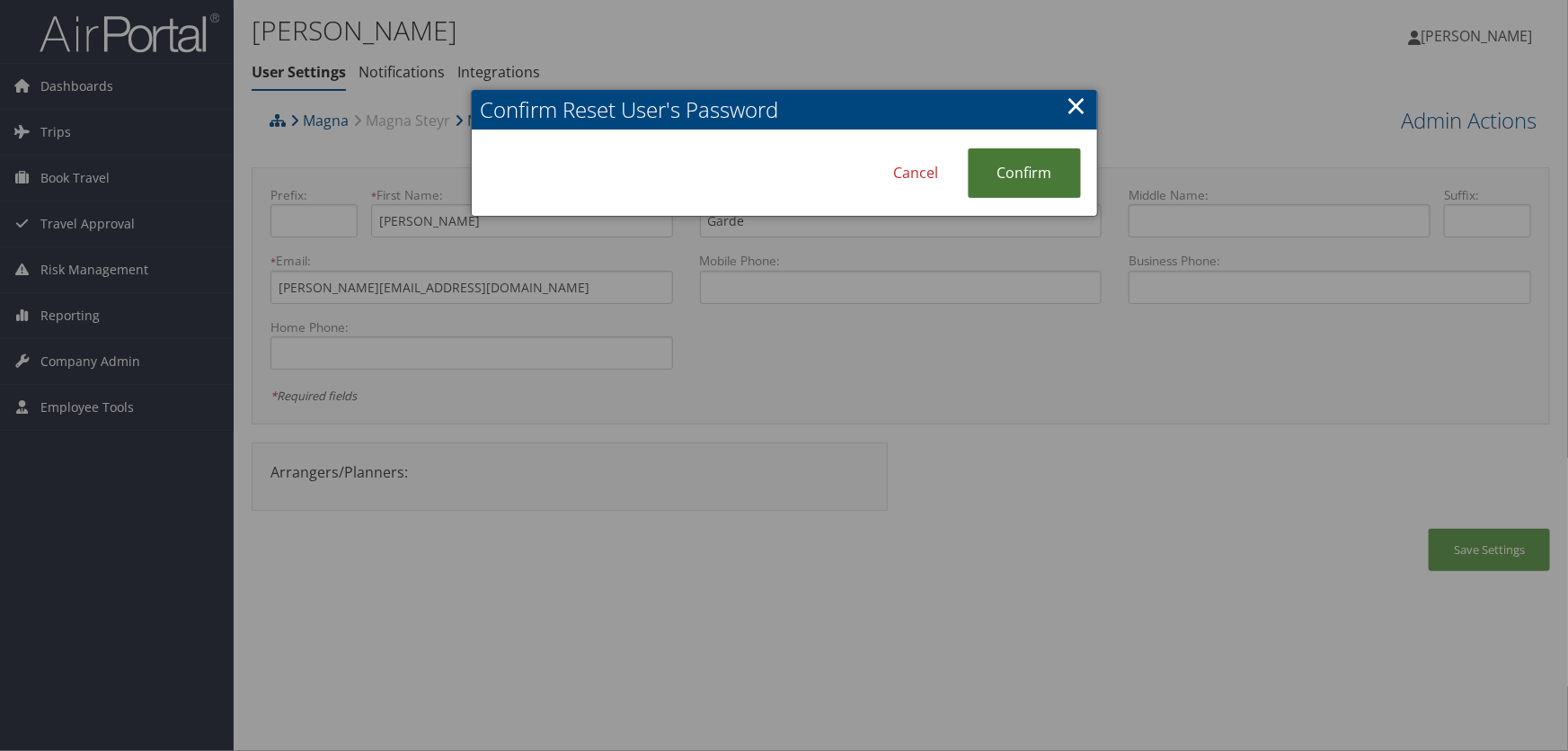
click at [1005, 171] on link "Confirm" at bounding box center [1024, 173] width 113 height 50
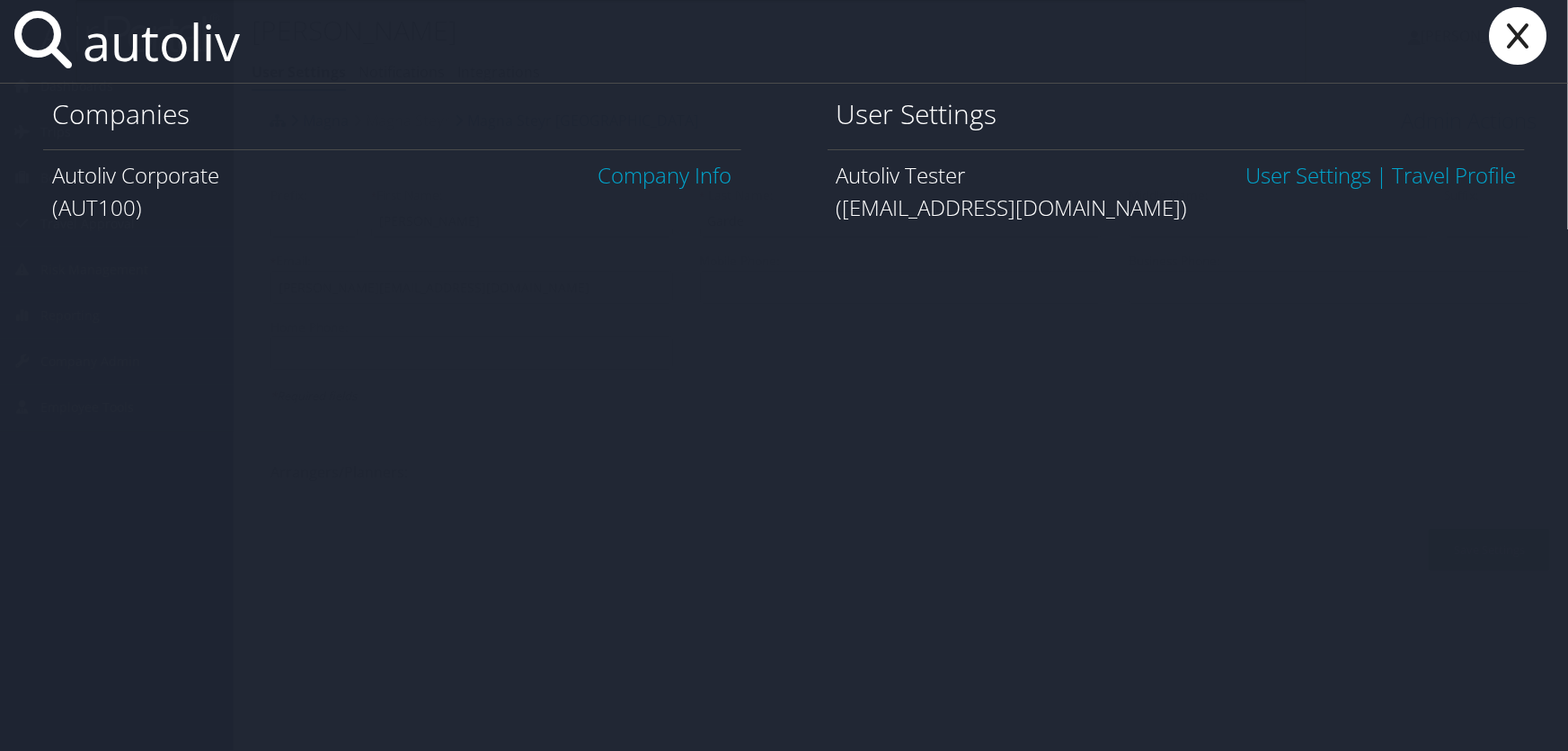
type input "autoliv"
click at [685, 171] on link "Company Info" at bounding box center [666, 174] width 134 height 30
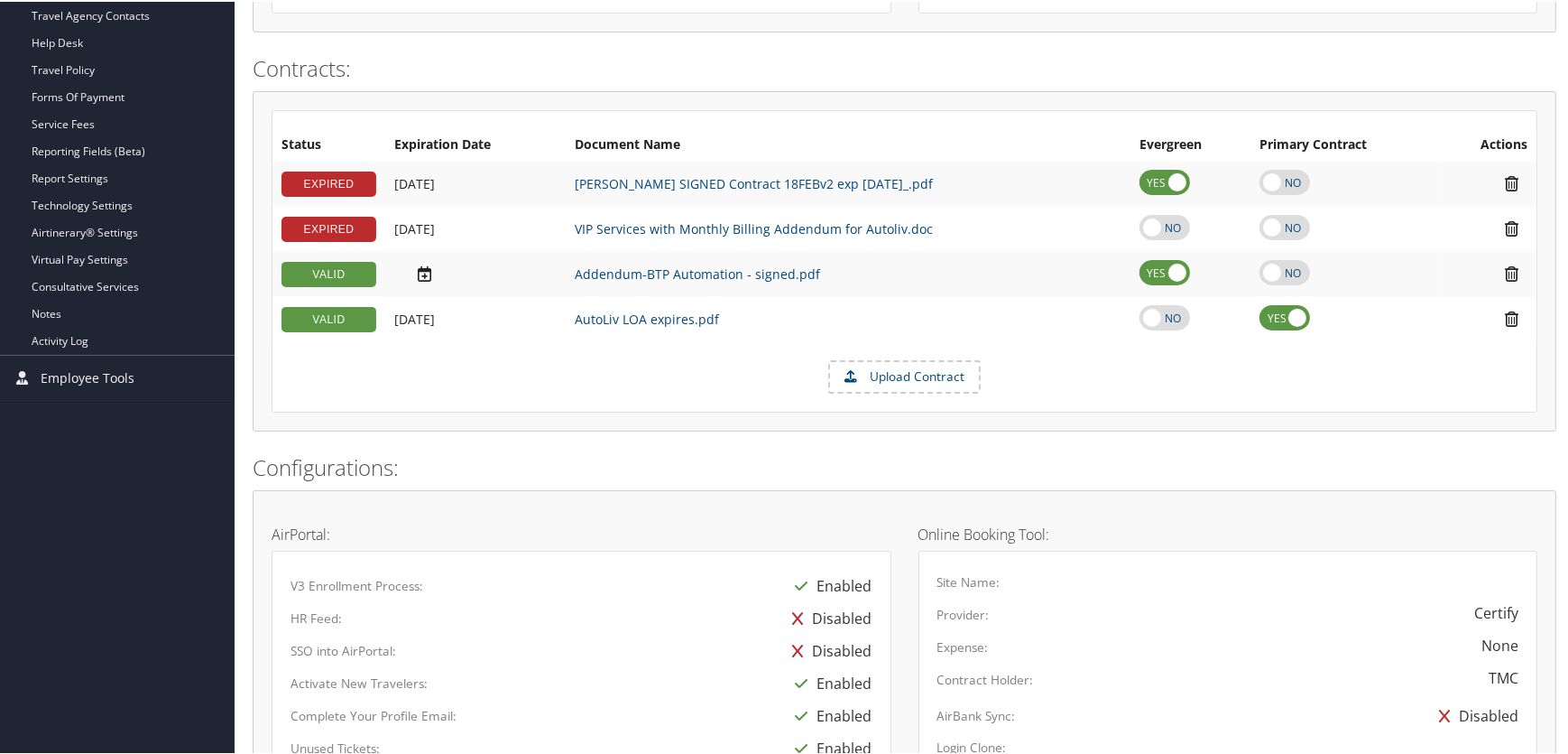
scroll to position [296, 0]
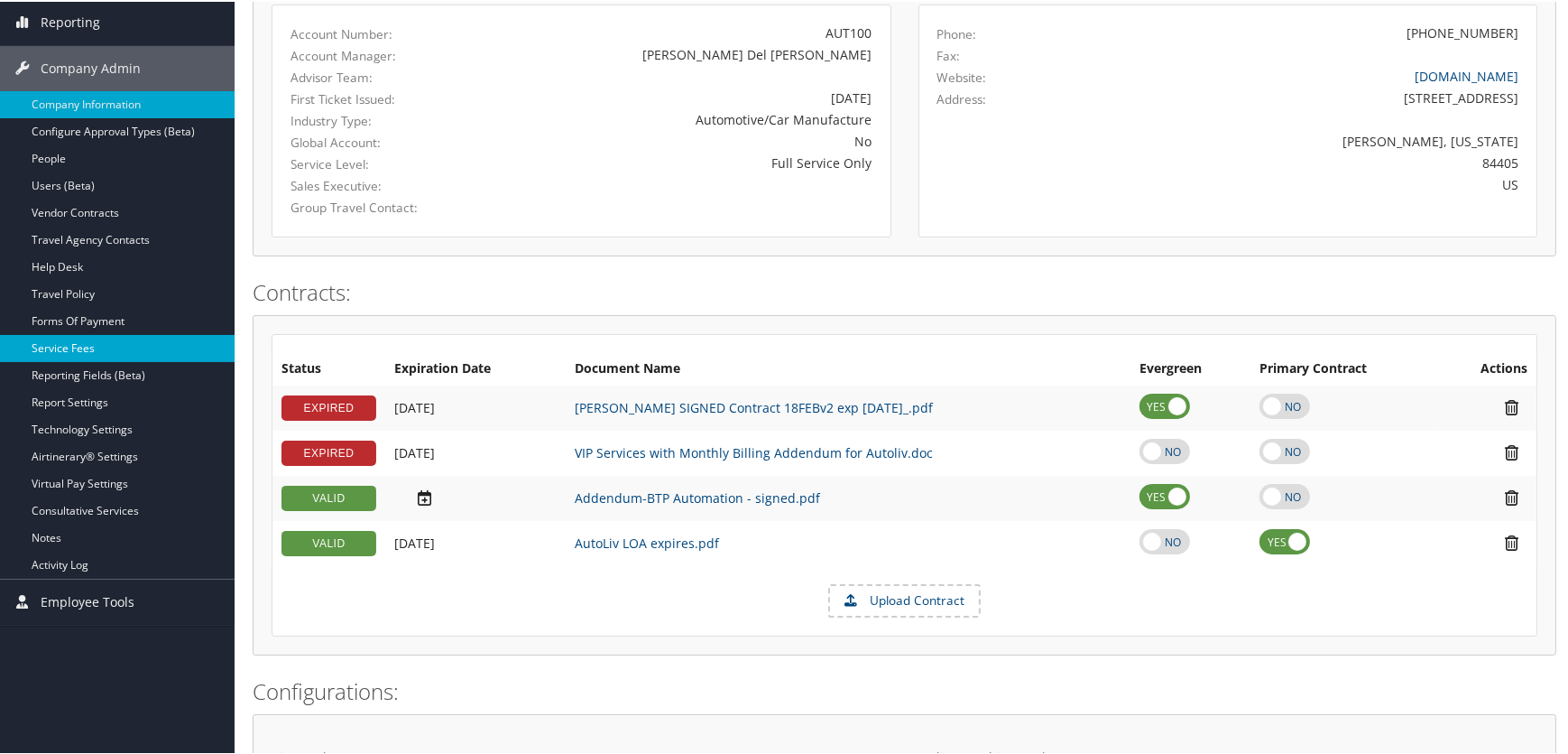
click at [95, 345] on link "Service Fees" at bounding box center [117, 347] width 235 height 27
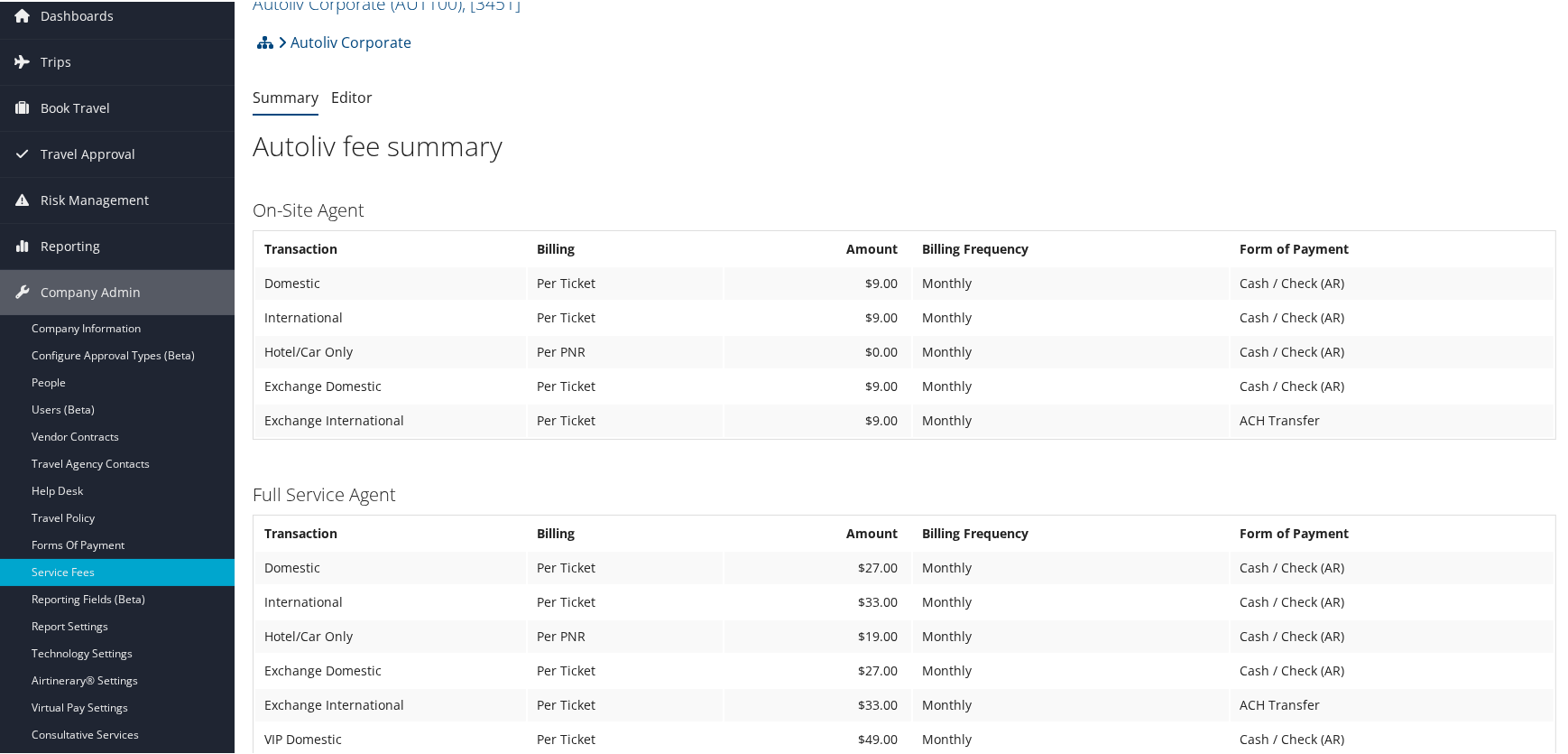
scroll to position [163, 0]
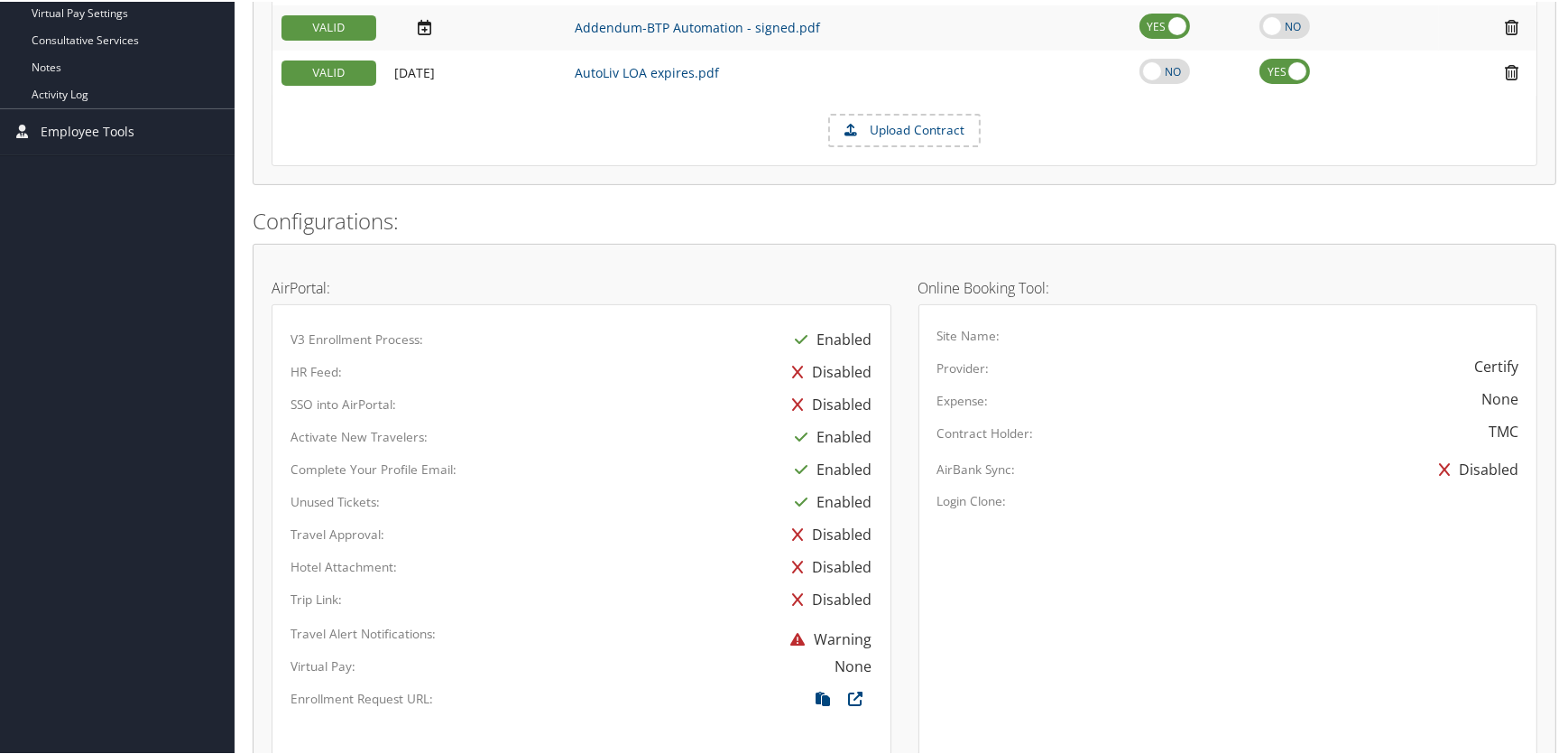
scroll to position [624, 0]
